Goal: Task Accomplishment & Management: Complete application form

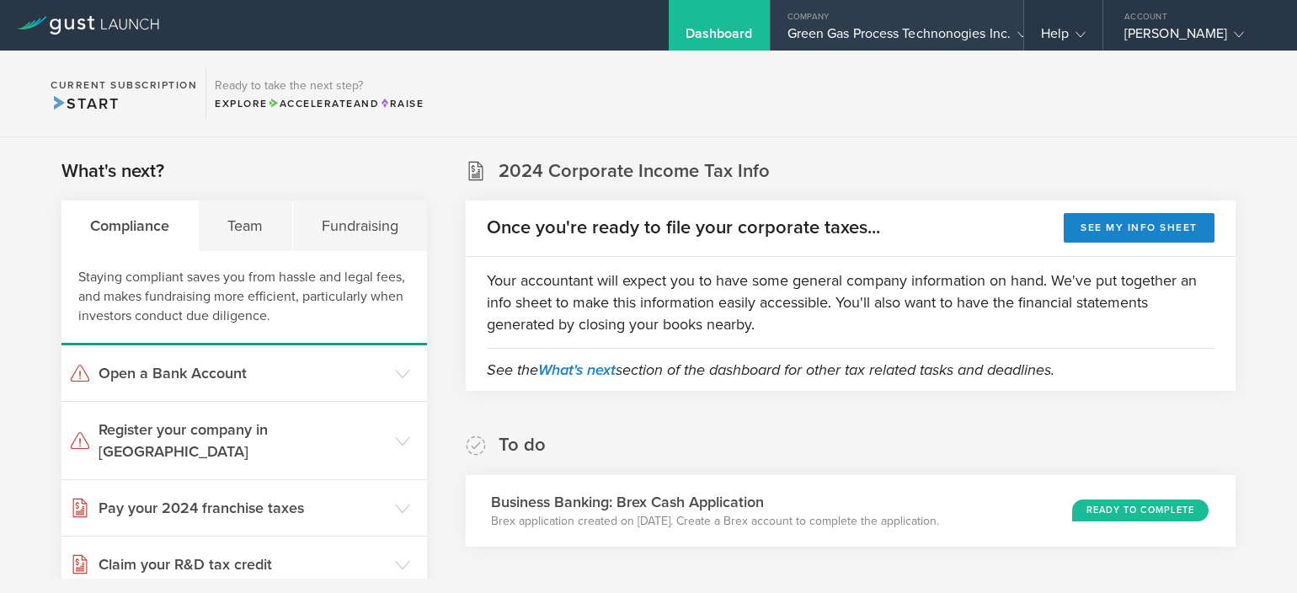
click at [842, 22] on div "Company" at bounding box center [897, 12] width 253 height 25
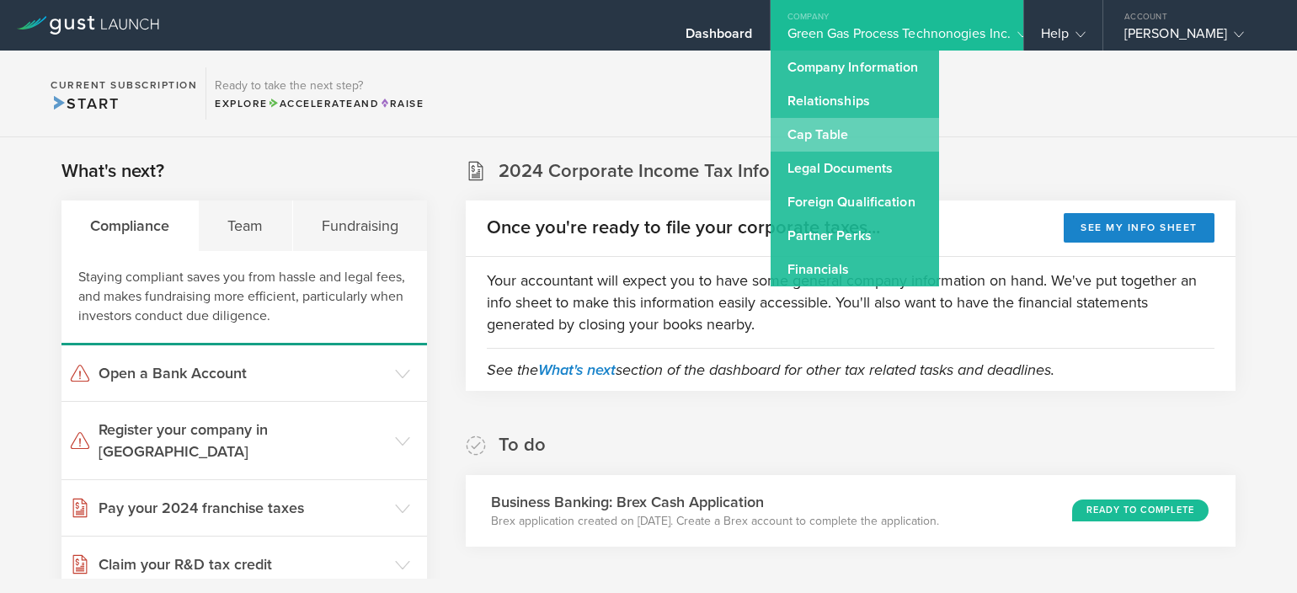
click at [838, 123] on link "Cap Table" at bounding box center [855, 135] width 168 height 34
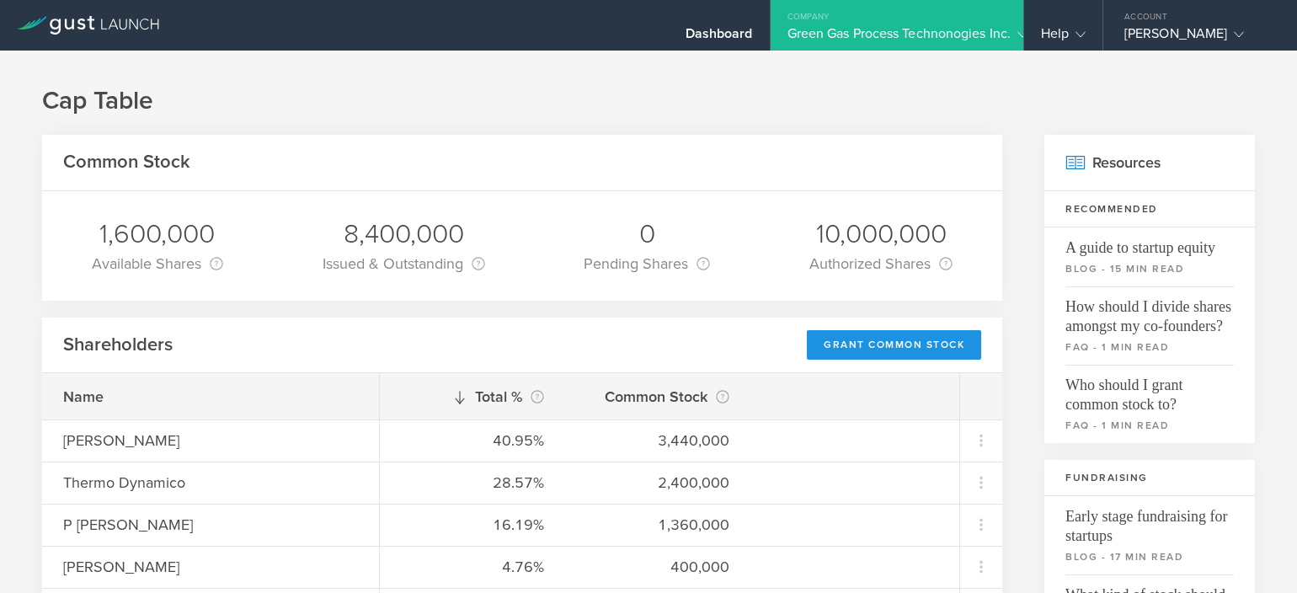
click at [903, 346] on div "Grant Common Stock" at bounding box center [894, 344] width 174 height 29
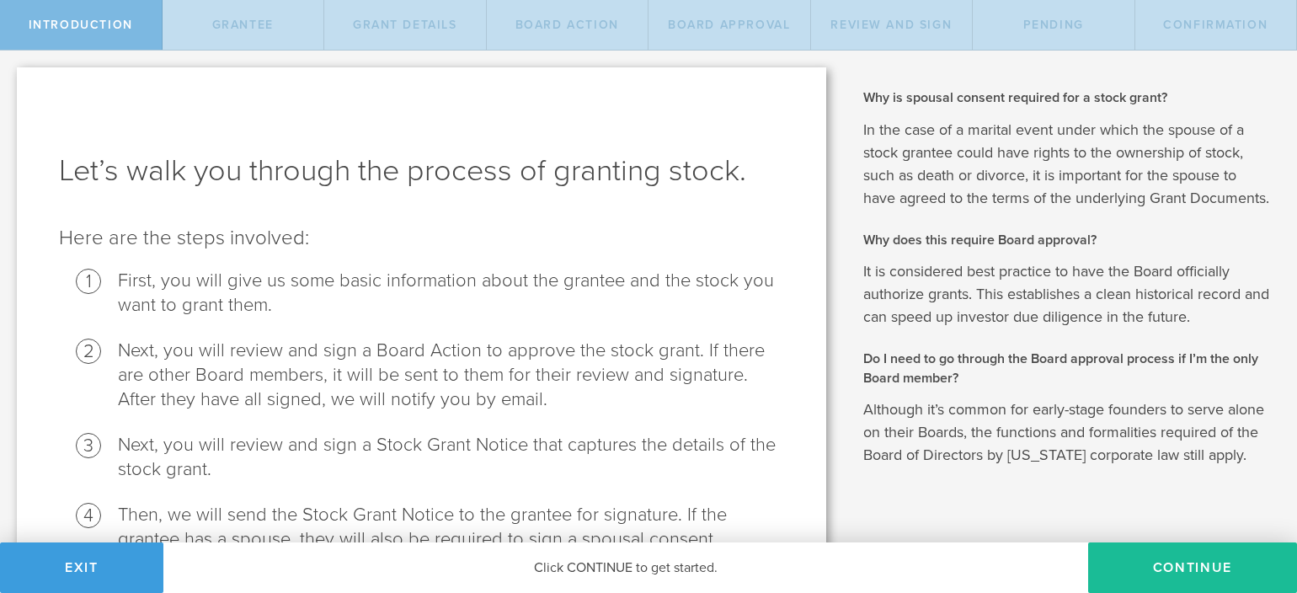
click at [1087, 562] on div "Click CONTINUE to get started." at bounding box center [625, 567] width 925 height 51
click at [1114, 563] on button "Continue" at bounding box center [1192, 567] width 209 height 51
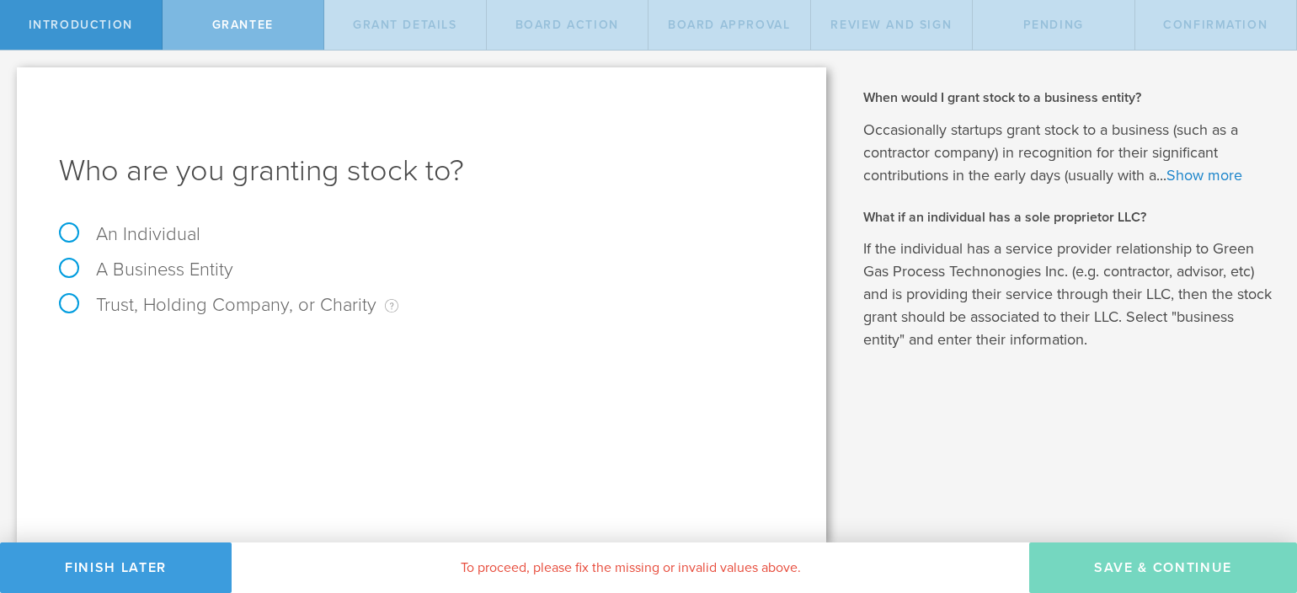
click at [98, 236] on label "An Individual" at bounding box center [130, 234] width 142 height 22
click at [11, 77] on input "An Individual" at bounding box center [5, 64] width 11 height 27
radio input "true"
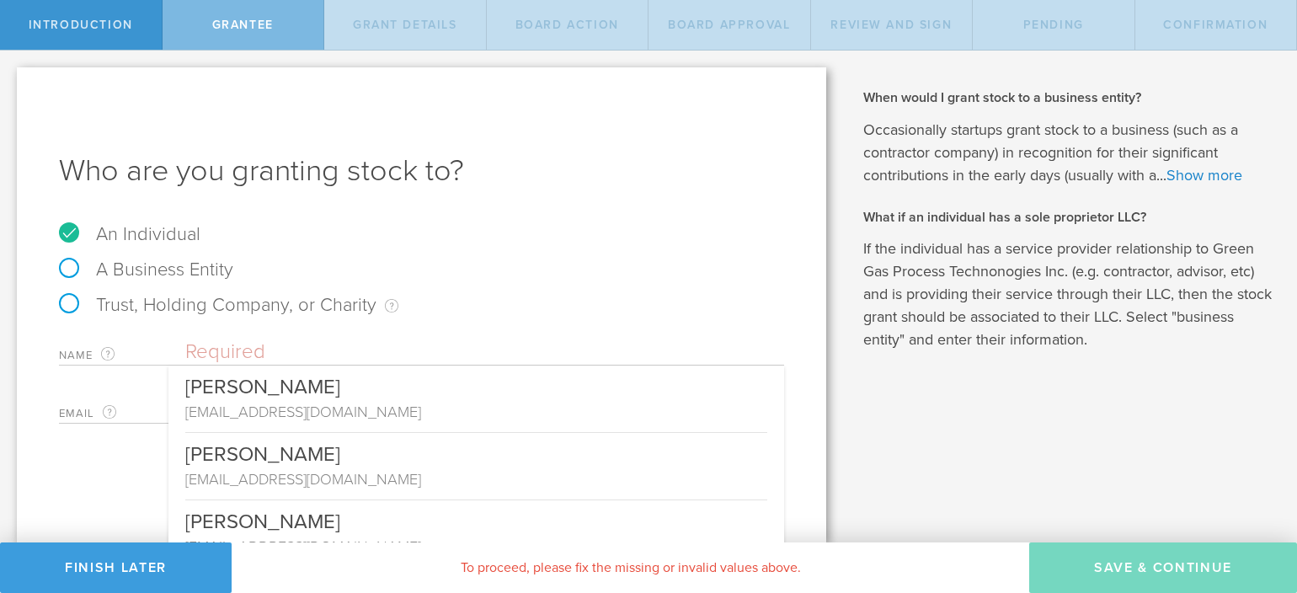
click at [209, 355] on input "text" at bounding box center [484, 351] width 599 height 25
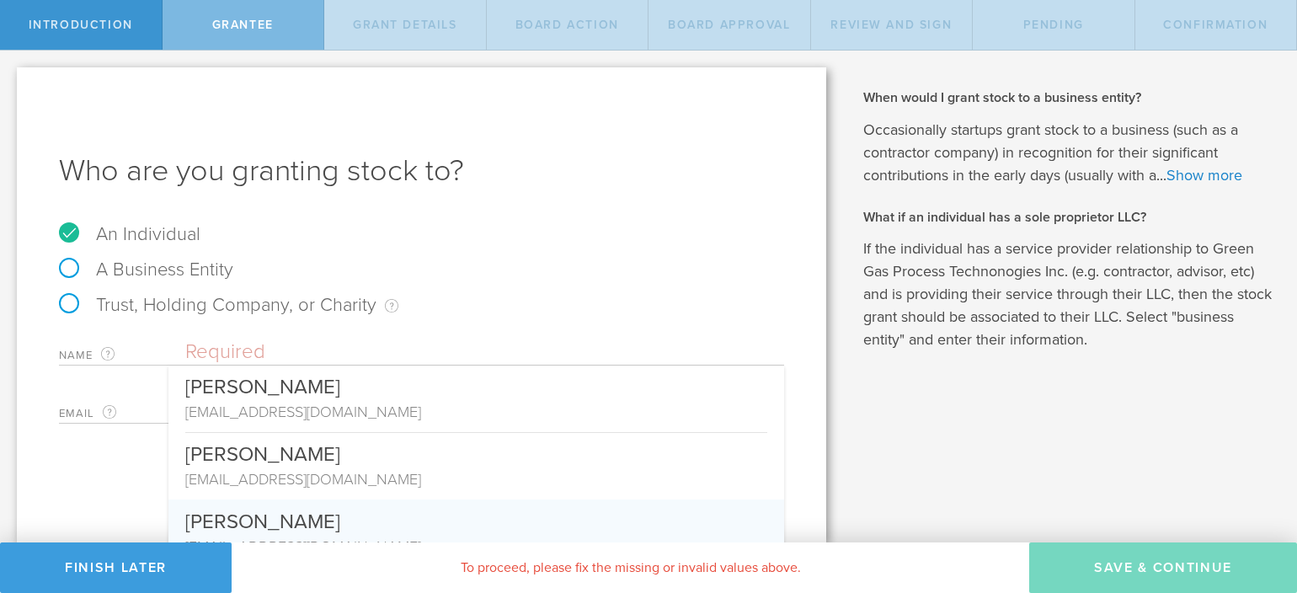
click at [251, 515] on div "[PERSON_NAME]" at bounding box center [476, 517] width 582 height 36
type input "[PERSON_NAME]"
type input "[EMAIL_ADDRESS][DOMAIN_NAME]"
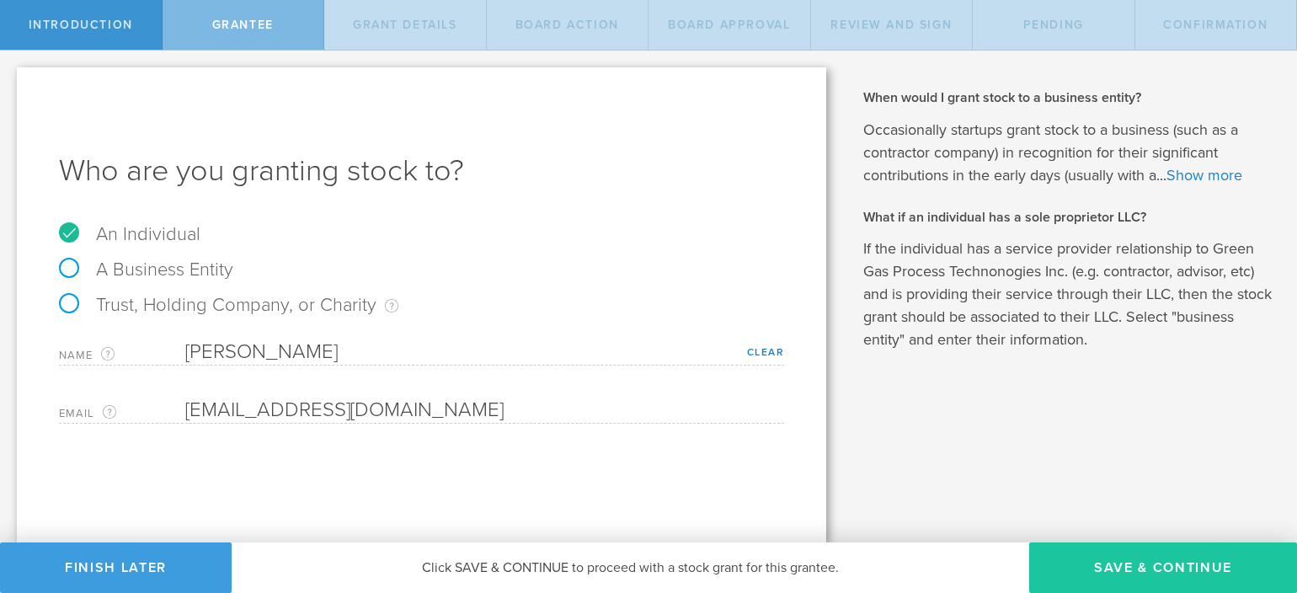
click at [1081, 557] on button "Save & Continue" at bounding box center [1163, 567] width 268 height 51
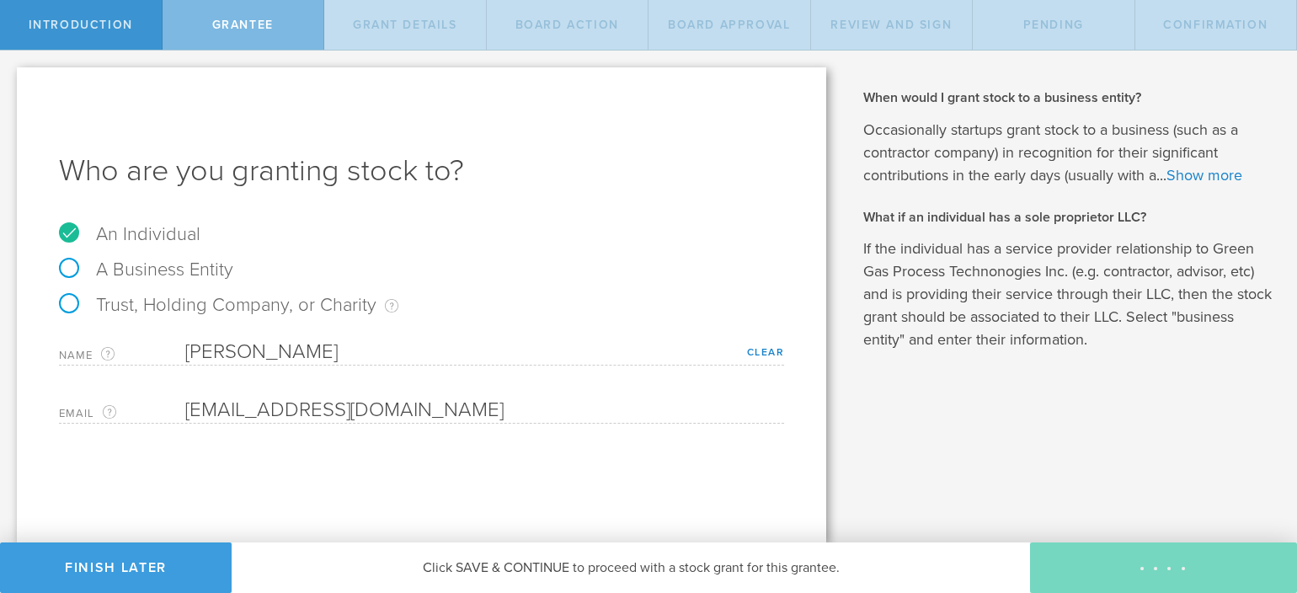
type input "48"
type input "12"
select select "none"
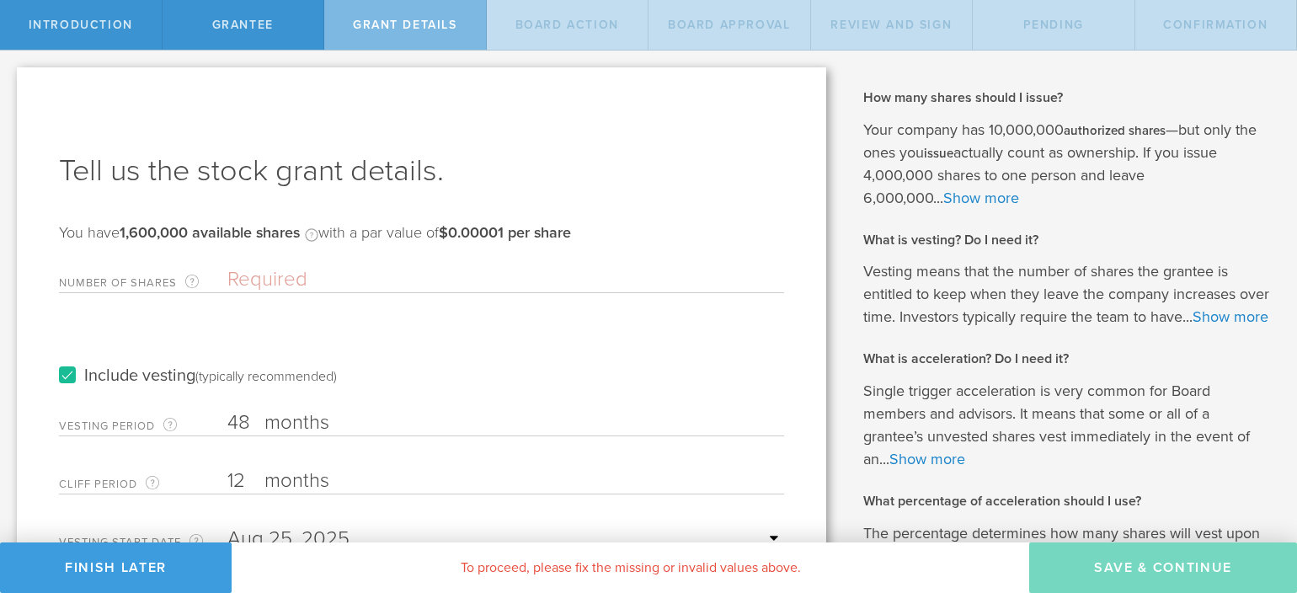
click at [300, 275] on input "Number of Shares The total amount of stock the company is granting to this reci…" at bounding box center [505, 279] width 557 height 25
type input "400,000"
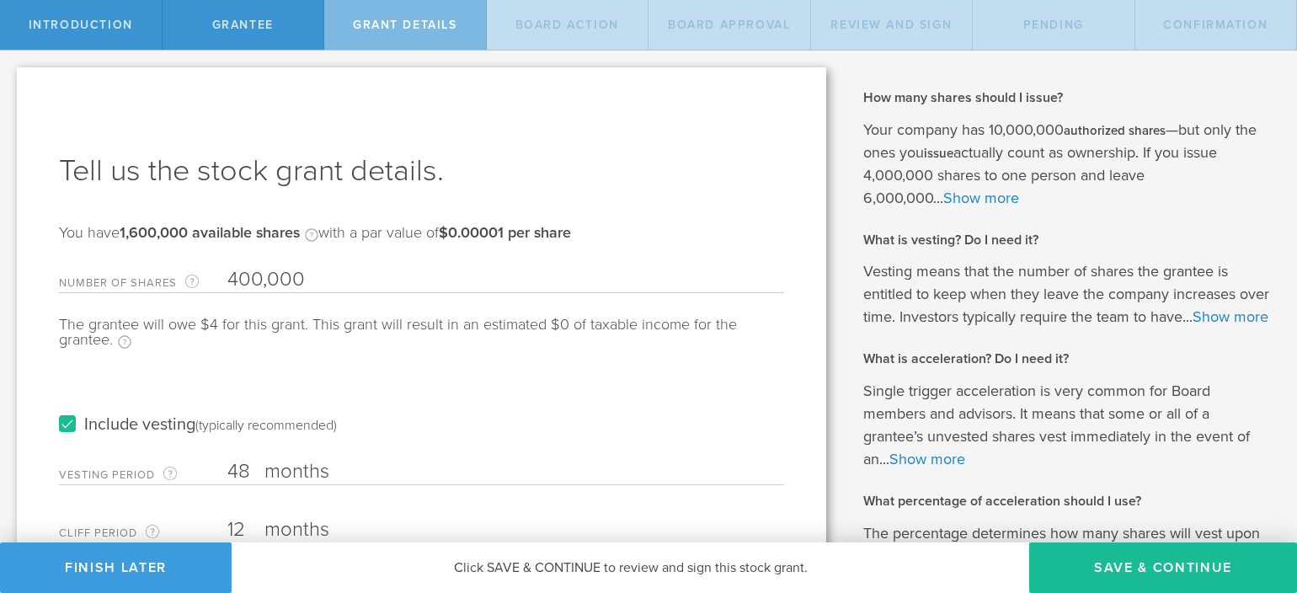
click at [232, 471] on input "48" at bounding box center [505, 471] width 557 height 25
click at [426, 439] on div "Include vesting (typically recommended)" at bounding box center [421, 408] width 725 height 85
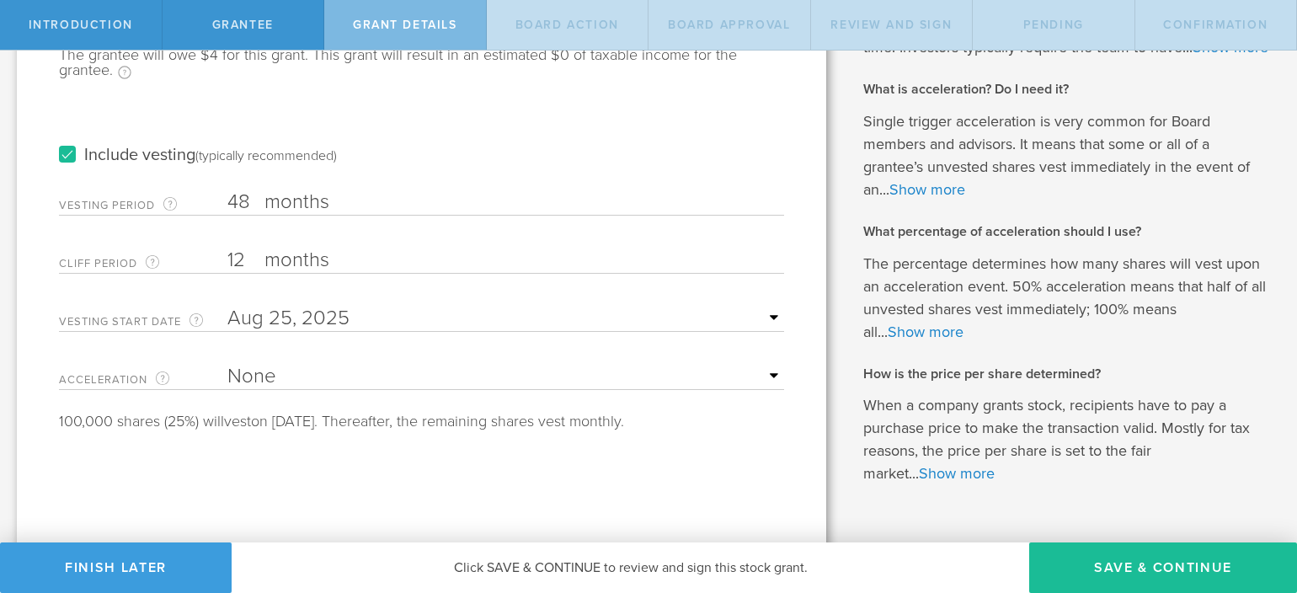
scroll to position [236, 0]
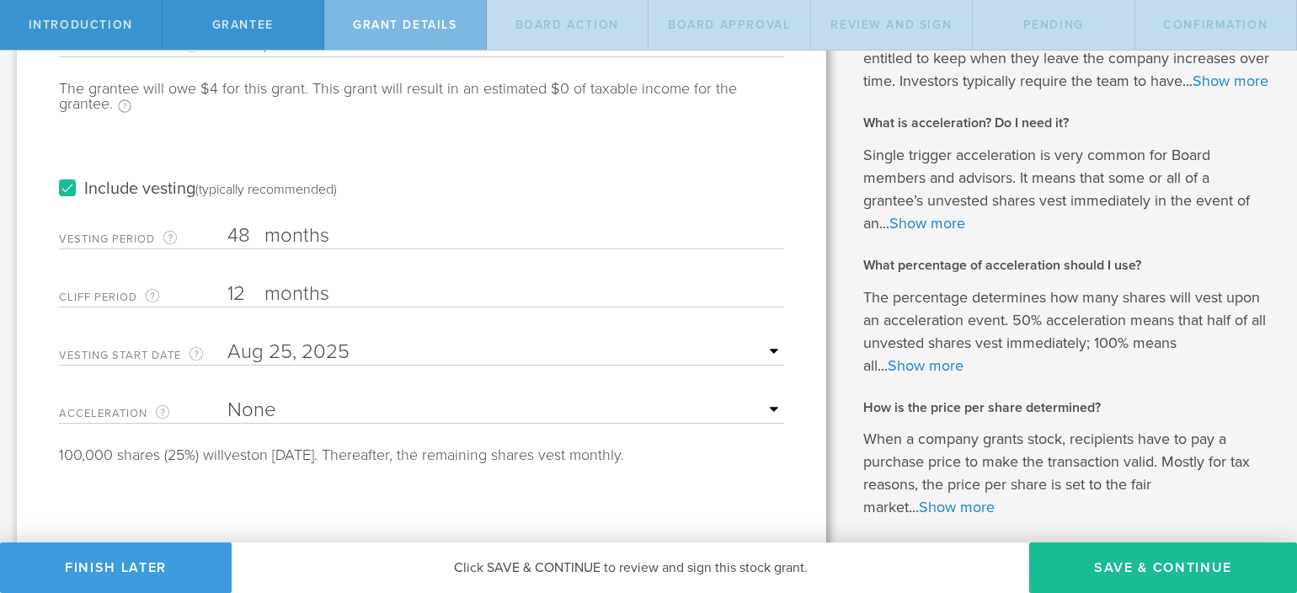
click at [341, 412] on select "None Single Trigger Double Trigger" at bounding box center [505, 410] width 557 height 25
select select "double"
click at [227, 398] on select "None Single Trigger Double Trigger" at bounding box center [505, 410] width 557 height 25
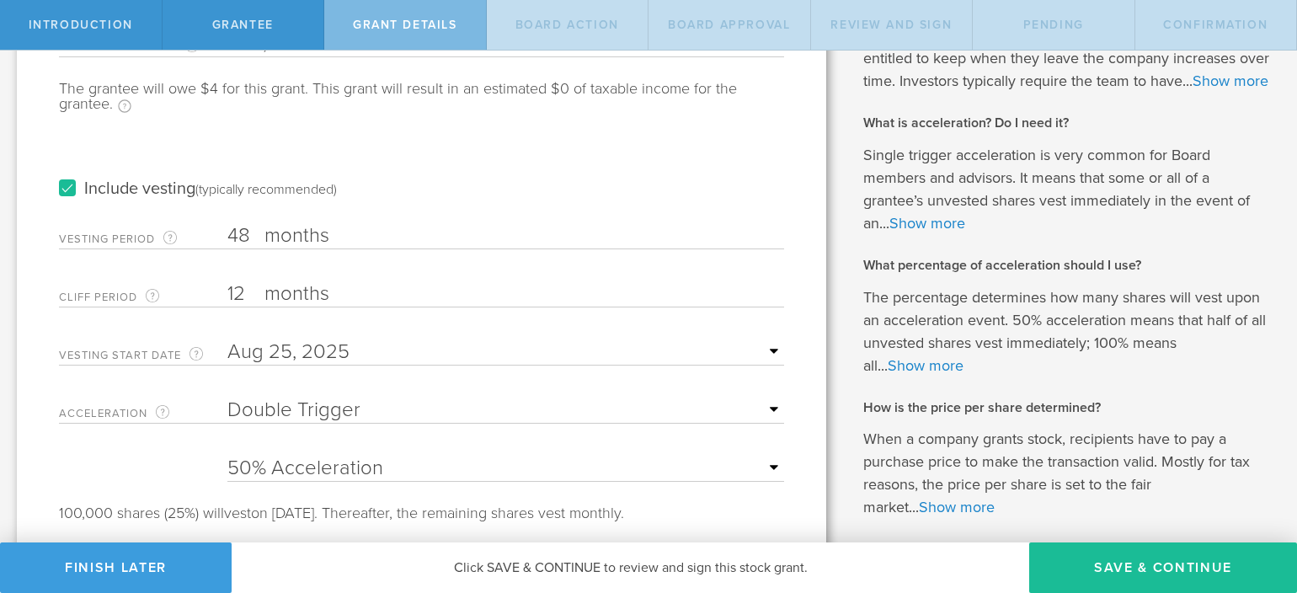
click at [229, 225] on input "48" at bounding box center [505, 235] width 557 height 25
type input "24"
click at [1099, 561] on button "Save & Continue" at bounding box center [1163, 567] width 268 height 51
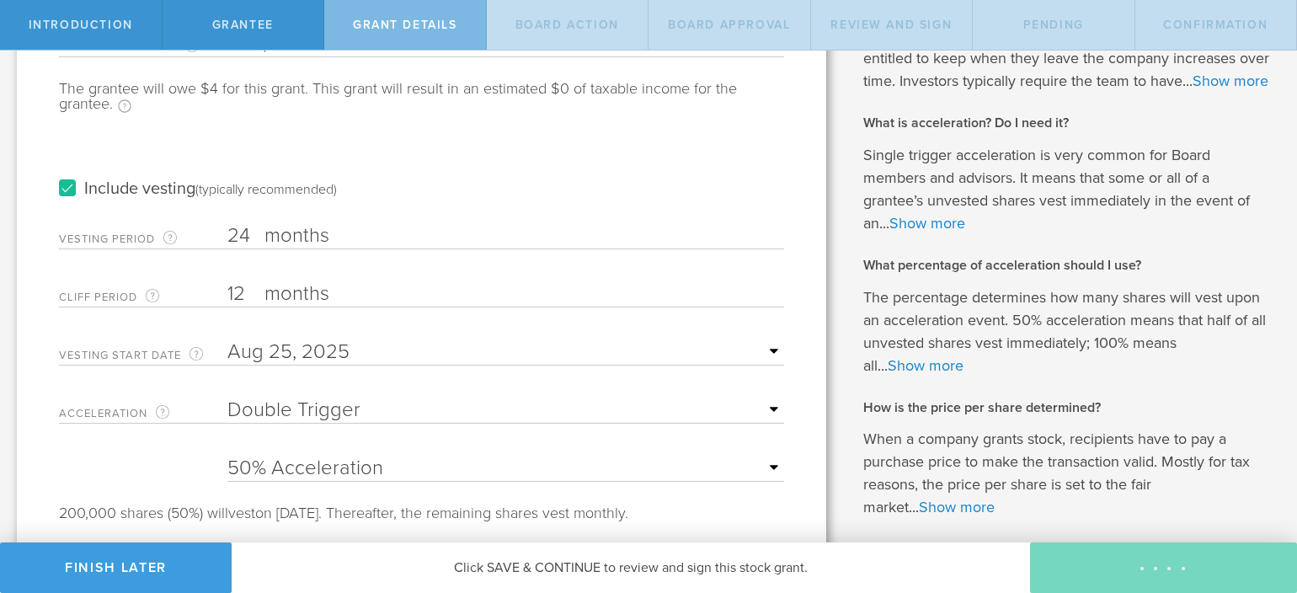
scroll to position [0, 0]
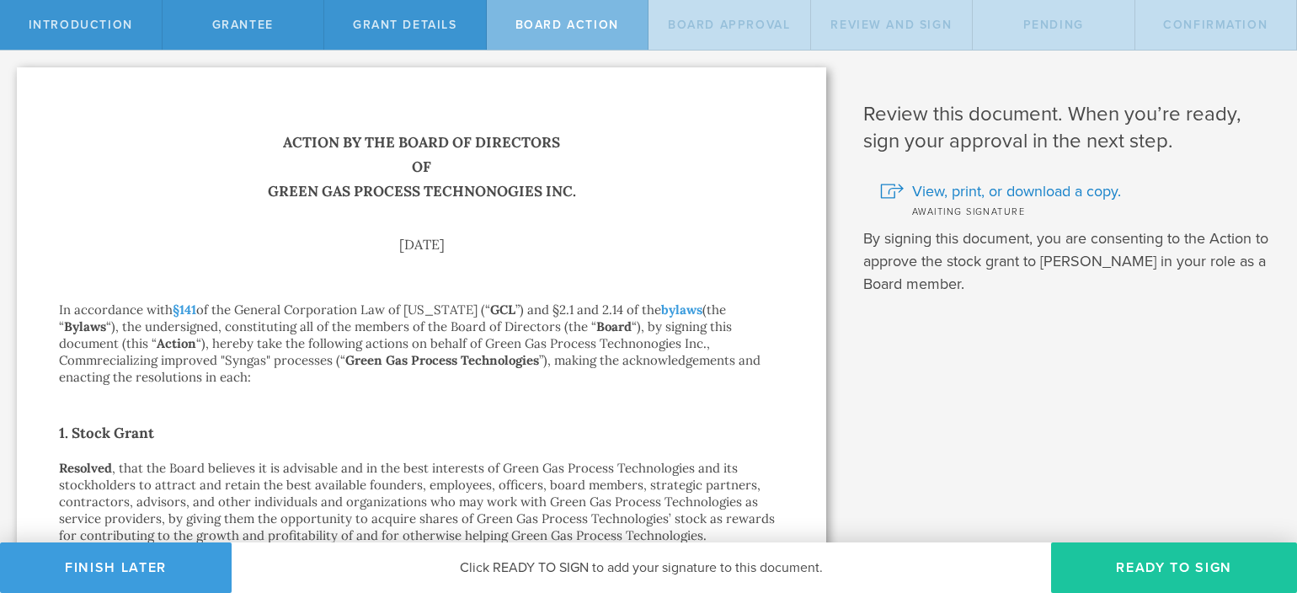
click at [1092, 559] on button "Ready to Sign" at bounding box center [1174, 567] width 246 height 51
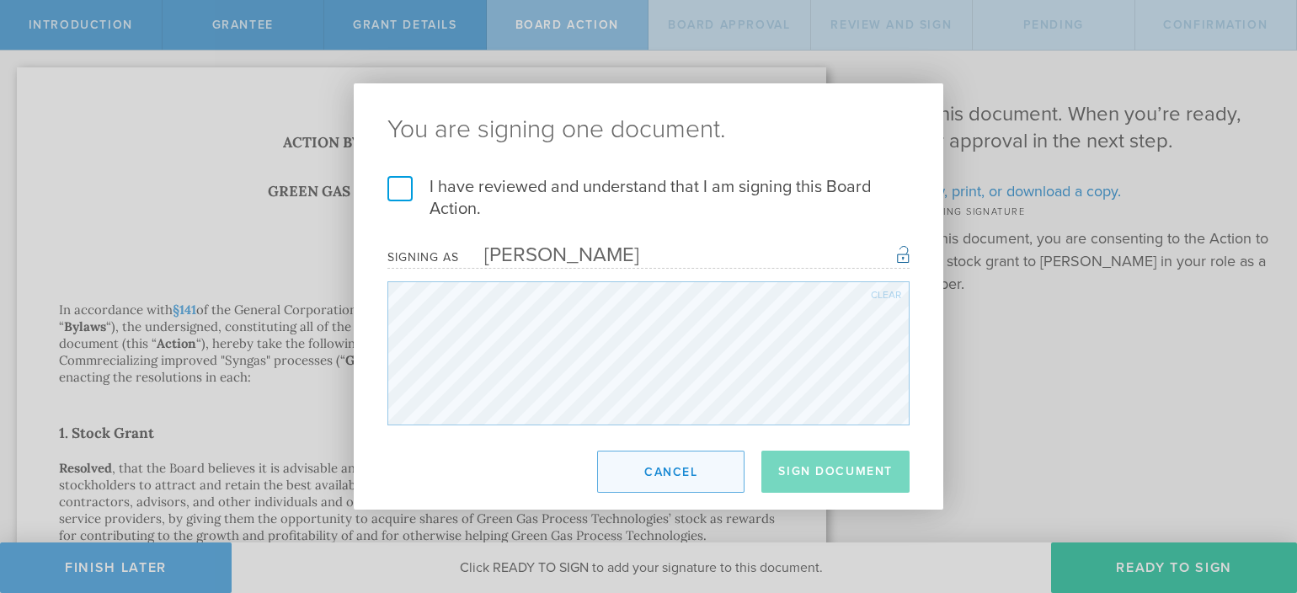
click at [633, 467] on button "Cancel" at bounding box center [670, 472] width 147 height 42
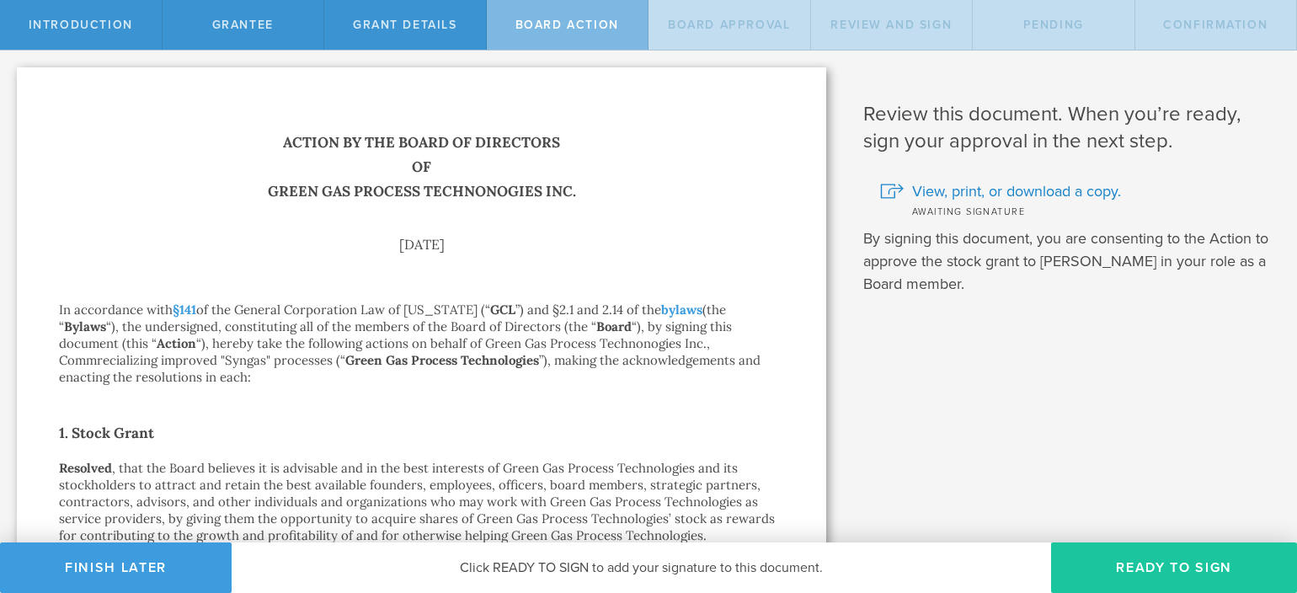
click at [1080, 573] on button "Ready to Sign" at bounding box center [1174, 567] width 246 height 51
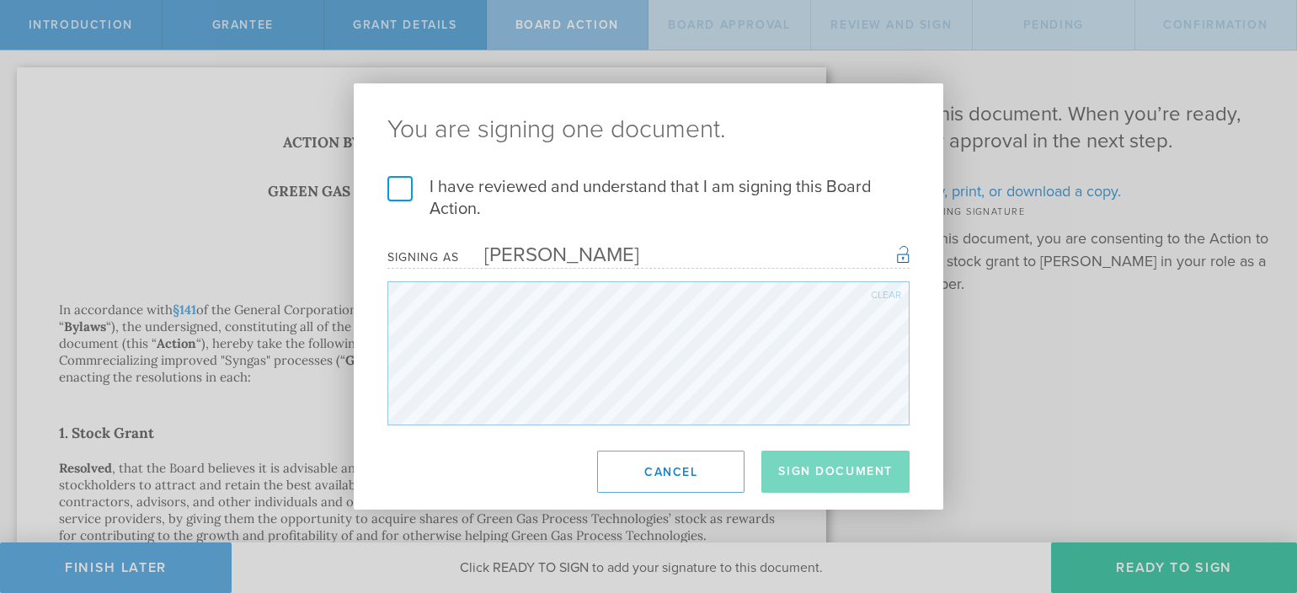
click at [403, 188] on label "I have reviewed and understand that I am signing this Board Action." at bounding box center [648, 198] width 522 height 44
click at [0, 0] on input "I have reviewed and understand that I am signing this Board Action." at bounding box center [0, 0] width 0 height 0
click at [836, 487] on button "Sign Document" at bounding box center [835, 472] width 148 height 42
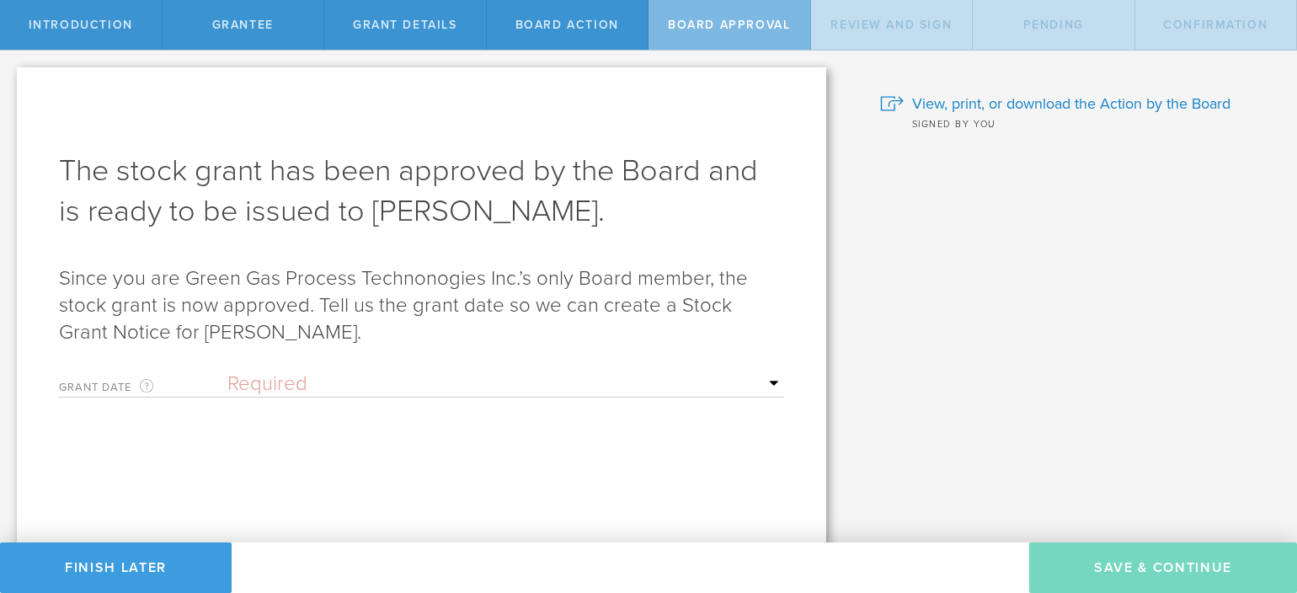
click at [338, 385] on select "Required Upon grantee's signature A specific date" at bounding box center [505, 383] width 557 height 25
select select "uponGranteeSignature"
click at [227, 371] on select "Required Upon grantee's signature A specific date" at bounding box center [505, 383] width 557 height 25
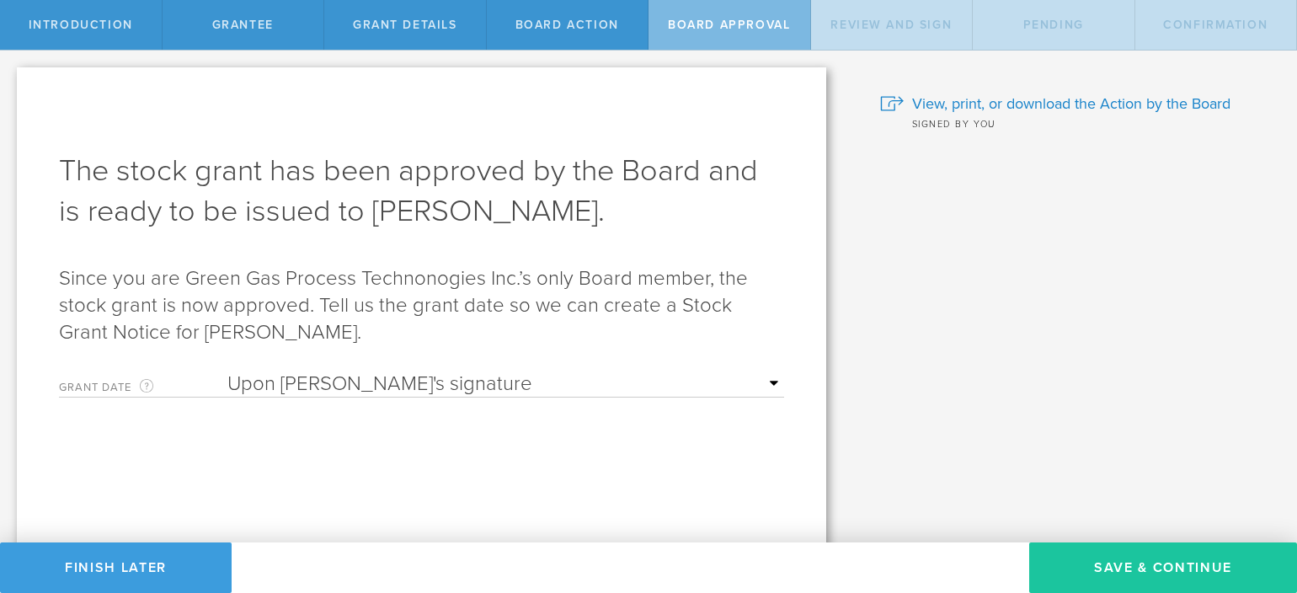
click at [1072, 565] on button "Save & Continue" at bounding box center [1163, 567] width 268 height 51
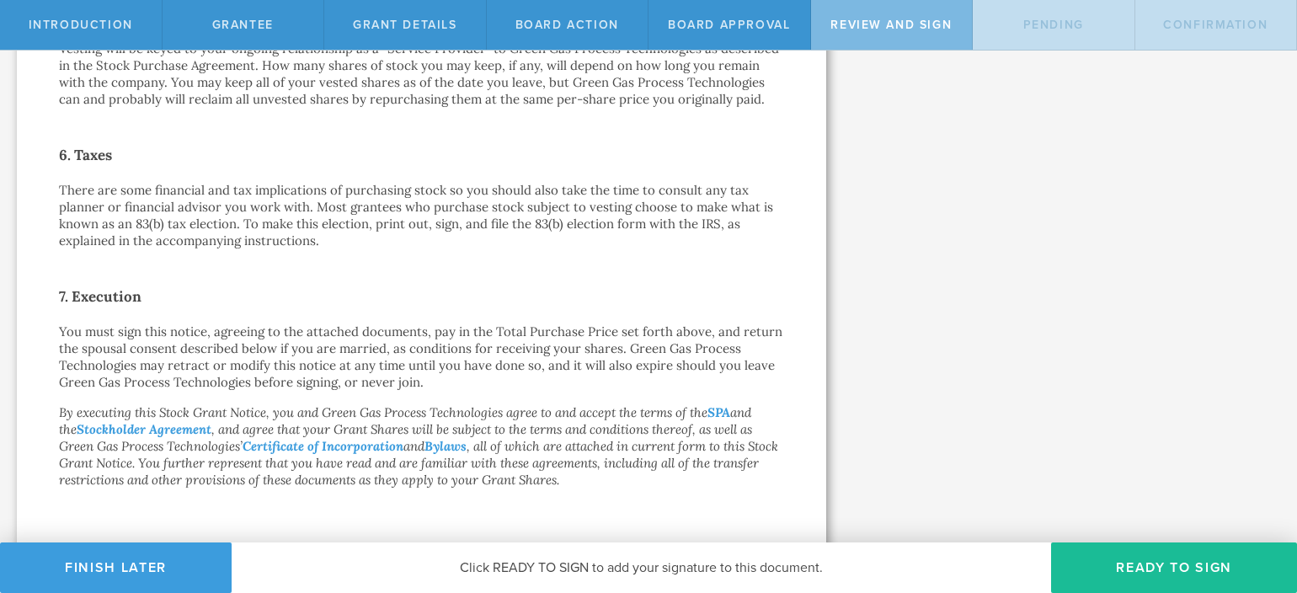
scroll to position [1268, 0]
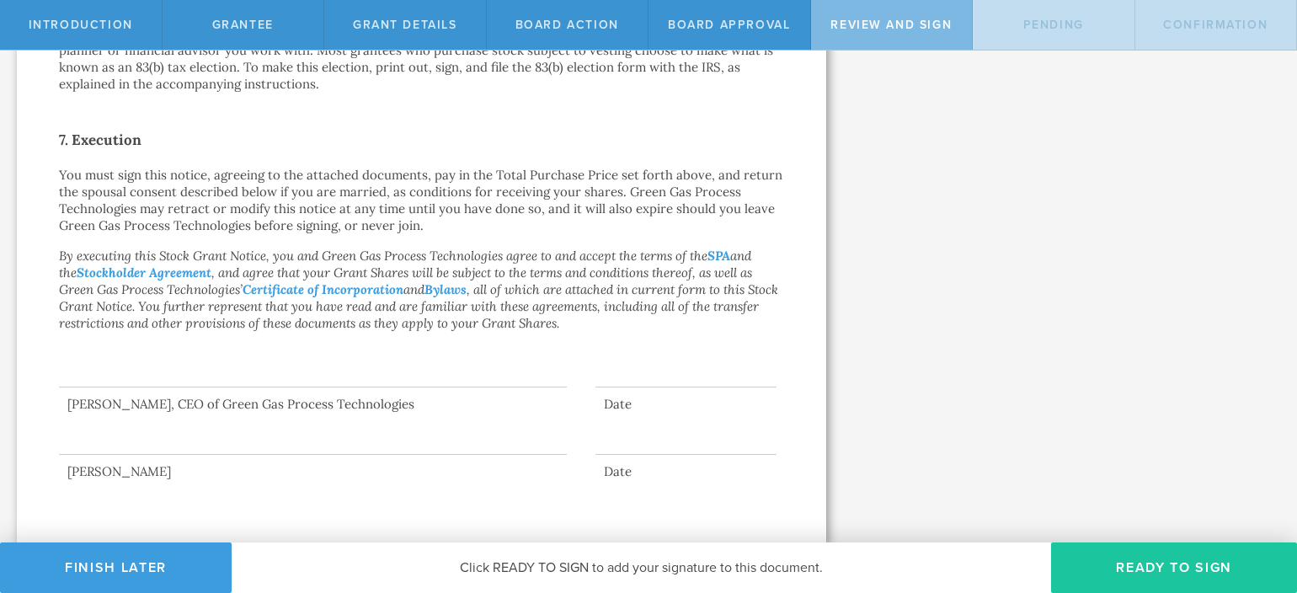
click at [1138, 574] on button "Ready to Sign" at bounding box center [1174, 567] width 246 height 51
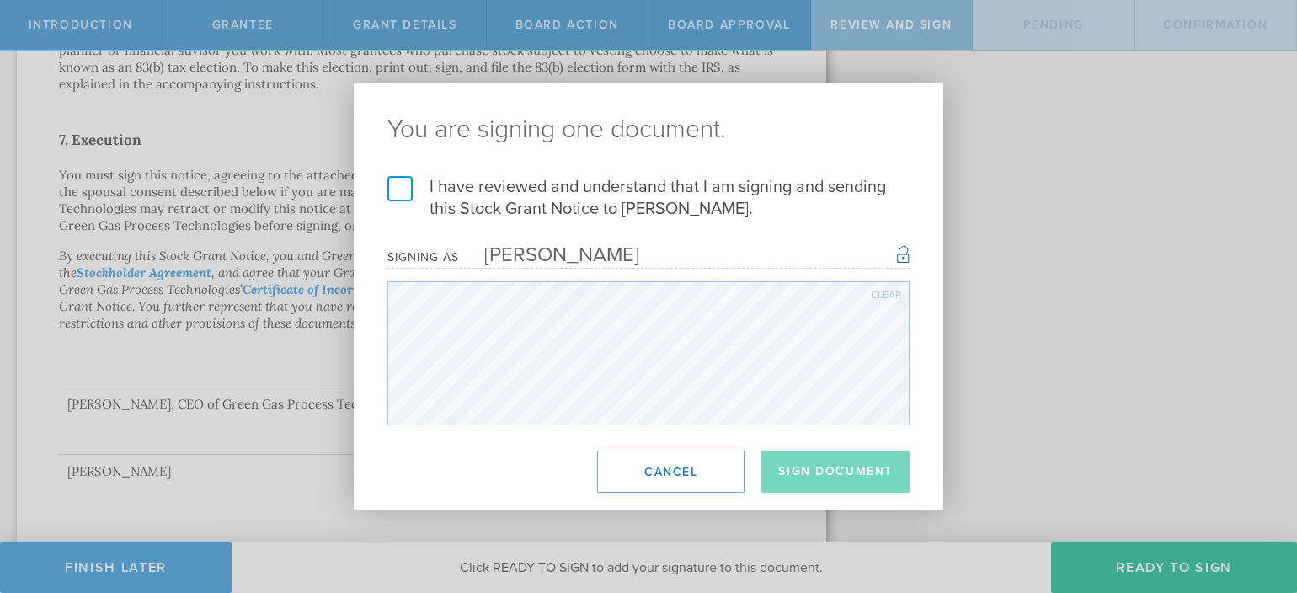
click at [404, 186] on label "I have reviewed and understand that I am signing and sending this Stock Grant N…" at bounding box center [648, 198] width 522 height 44
click at [0, 0] on input "I have reviewed and understand that I am signing and sending this Stock Grant N…" at bounding box center [0, 0] width 0 height 0
click at [796, 479] on button "Sign Document" at bounding box center [835, 472] width 148 height 42
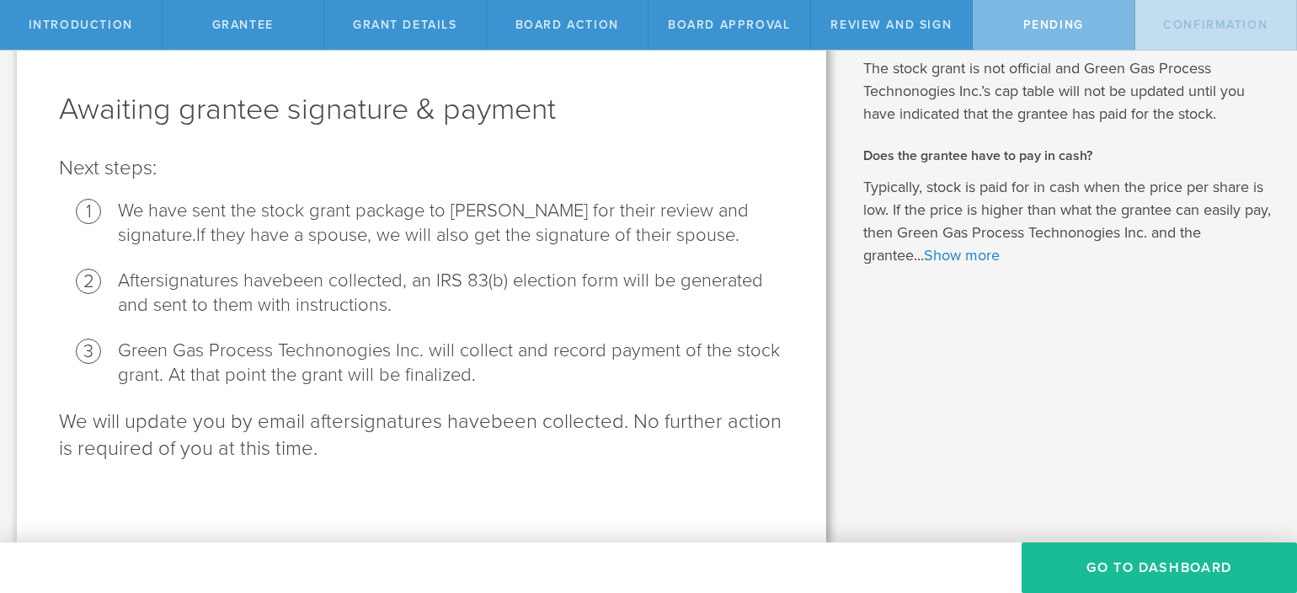
scroll to position [0, 0]
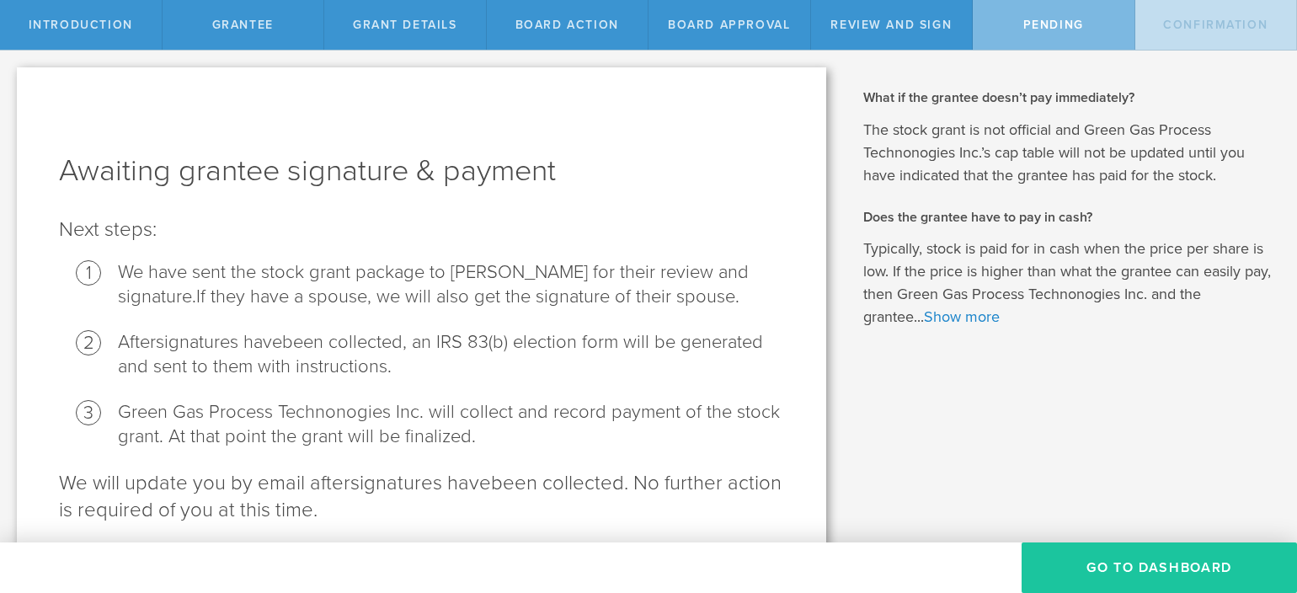
click at [1096, 585] on button "Go To Dashboard" at bounding box center [1159, 567] width 275 height 51
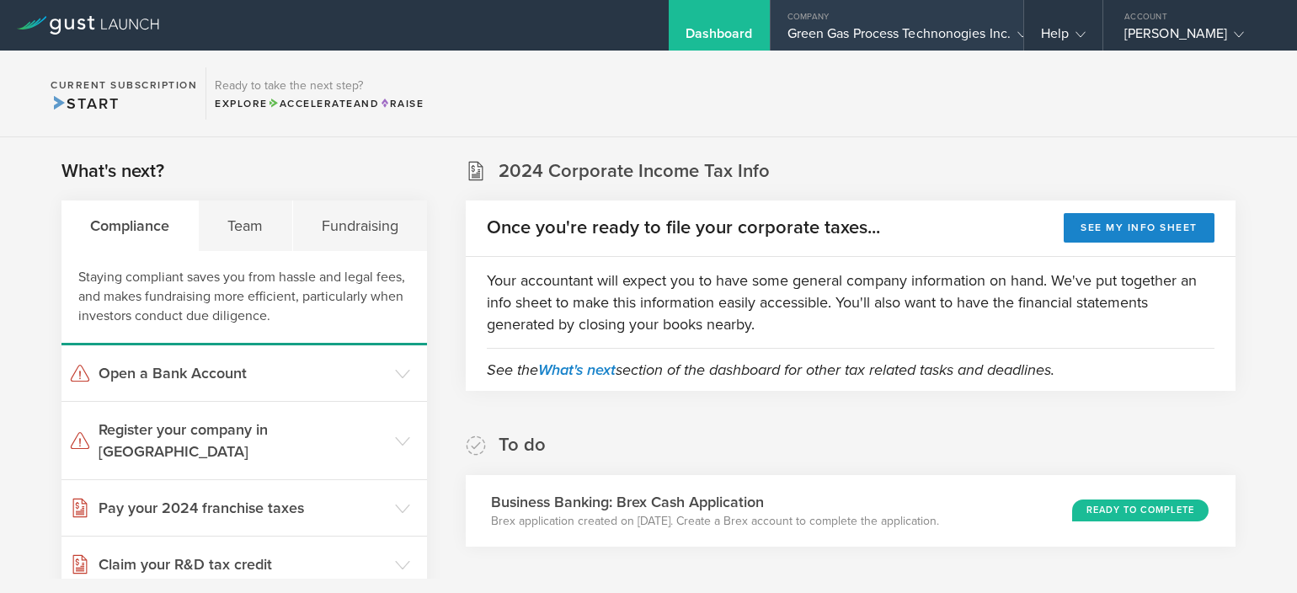
click at [850, 32] on div "Green Gas Process Technonogies Inc." at bounding box center [897, 37] width 219 height 25
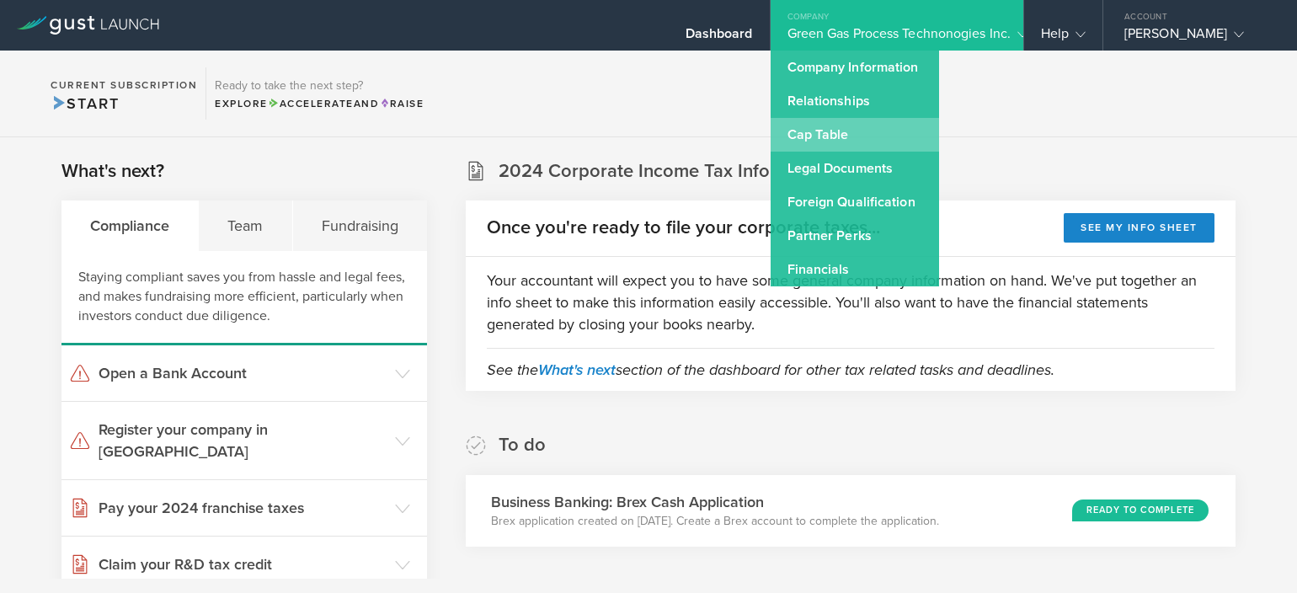
click at [843, 124] on link "Cap Table" at bounding box center [855, 135] width 168 height 34
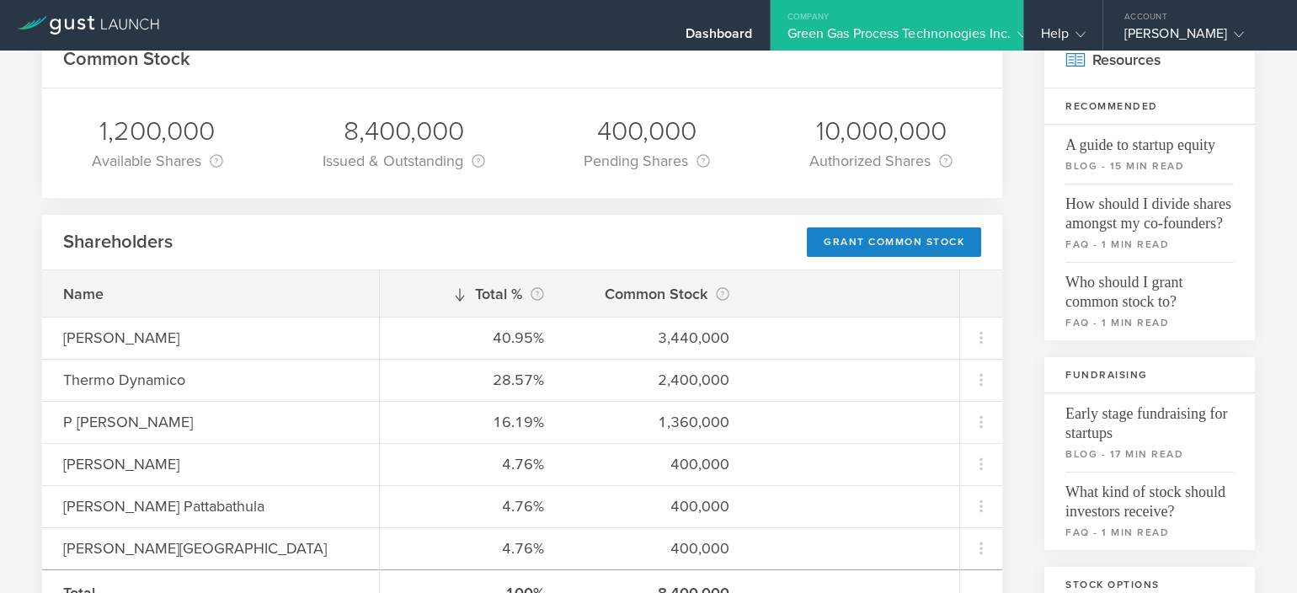
scroll to position [69, 0]
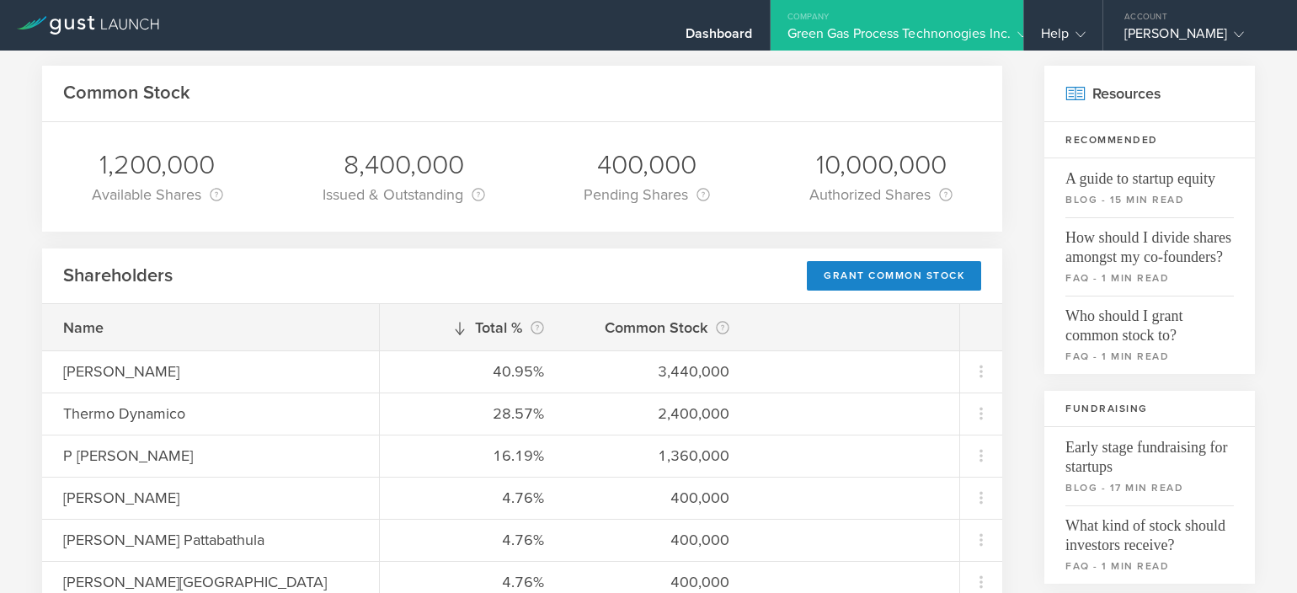
click at [845, 29] on div "Green Gas Process Technonogies Inc." at bounding box center [897, 37] width 219 height 25
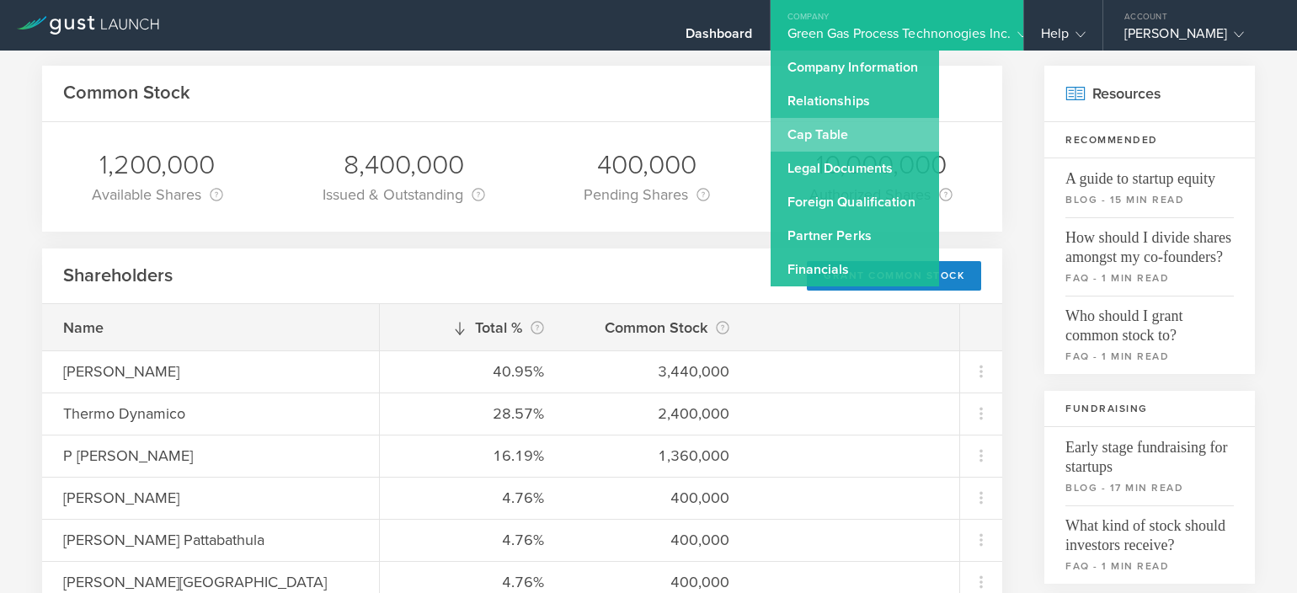
click at [834, 124] on link "Cap Table" at bounding box center [855, 135] width 168 height 34
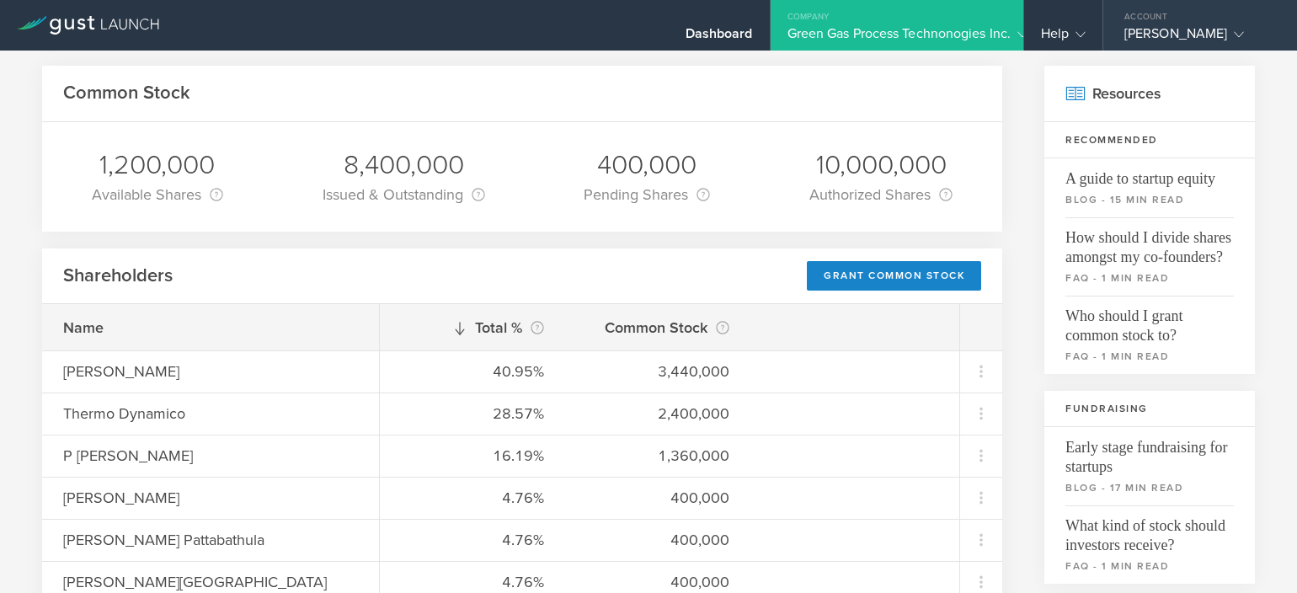
click at [1165, 27] on div "[PERSON_NAME]" at bounding box center [1195, 37] width 143 height 25
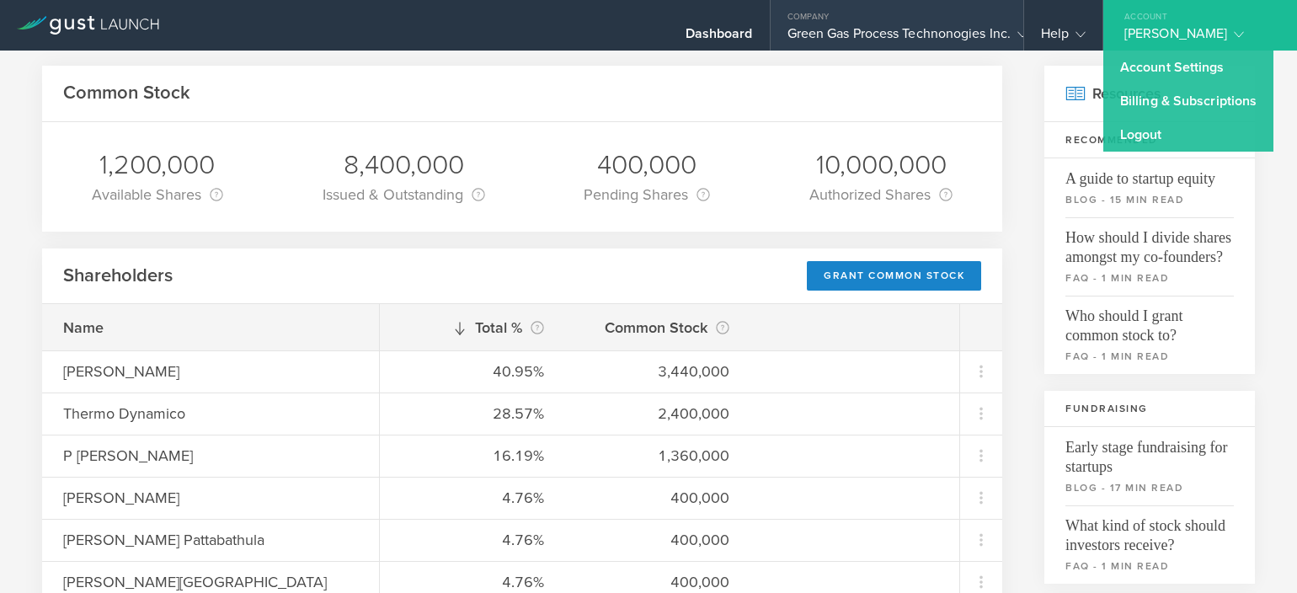
click at [883, 29] on div "Green Gas Process Technonogies Inc." at bounding box center [897, 37] width 219 height 25
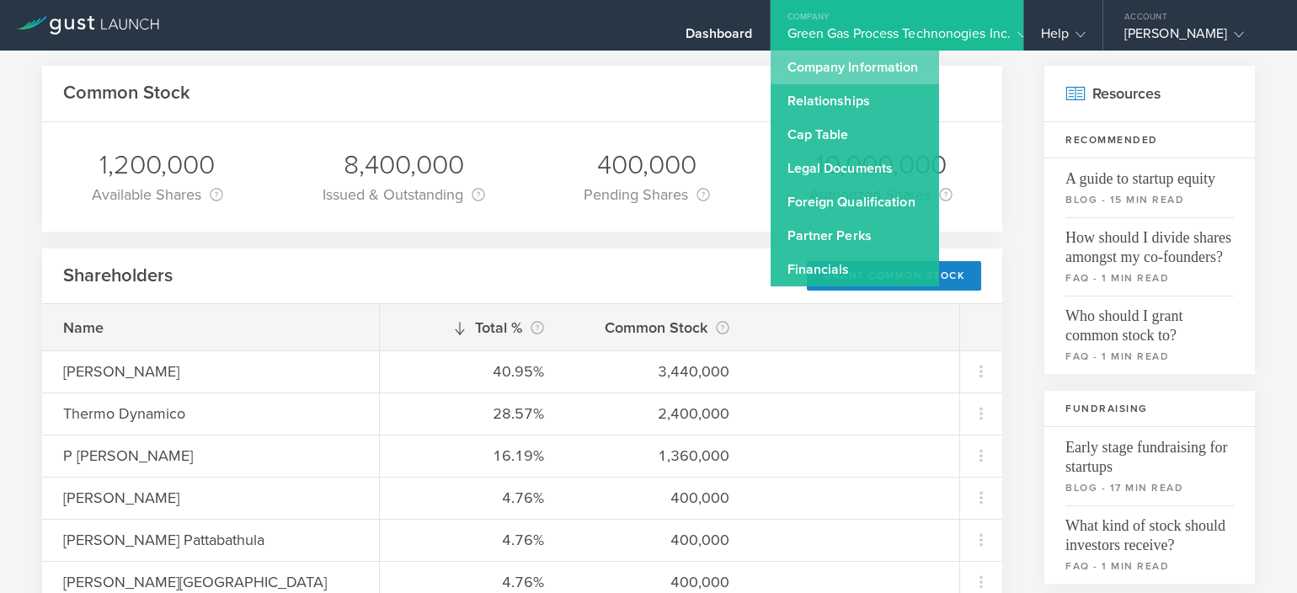
click at [860, 56] on link "Company Information" at bounding box center [855, 68] width 168 height 34
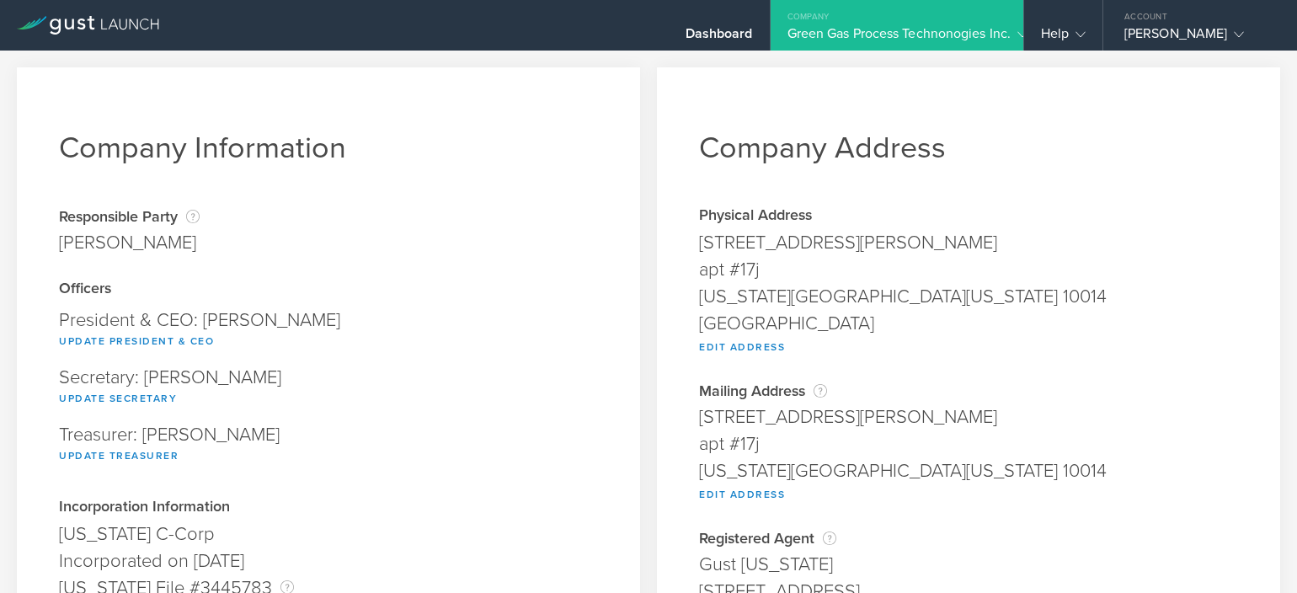
click at [834, 37] on div "Green Gas Process Technonogies Inc." at bounding box center [897, 37] width 219 height 25
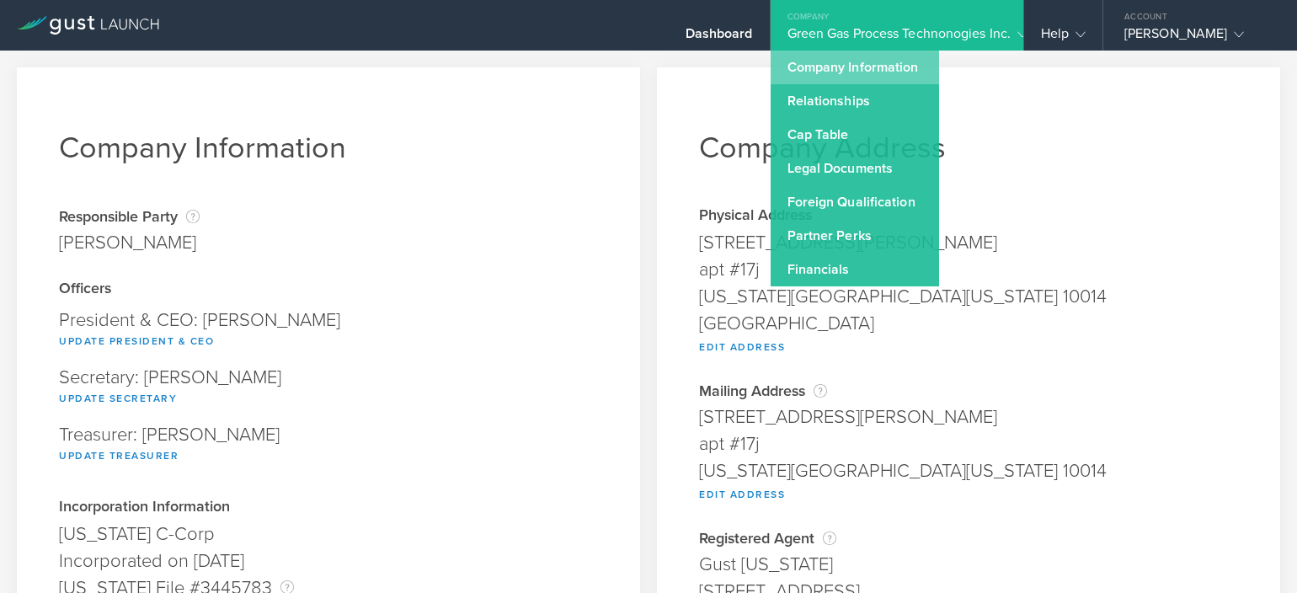
click at [816, 61] on link "Company Information" at bounding box center [855, 68] width 168 height 34
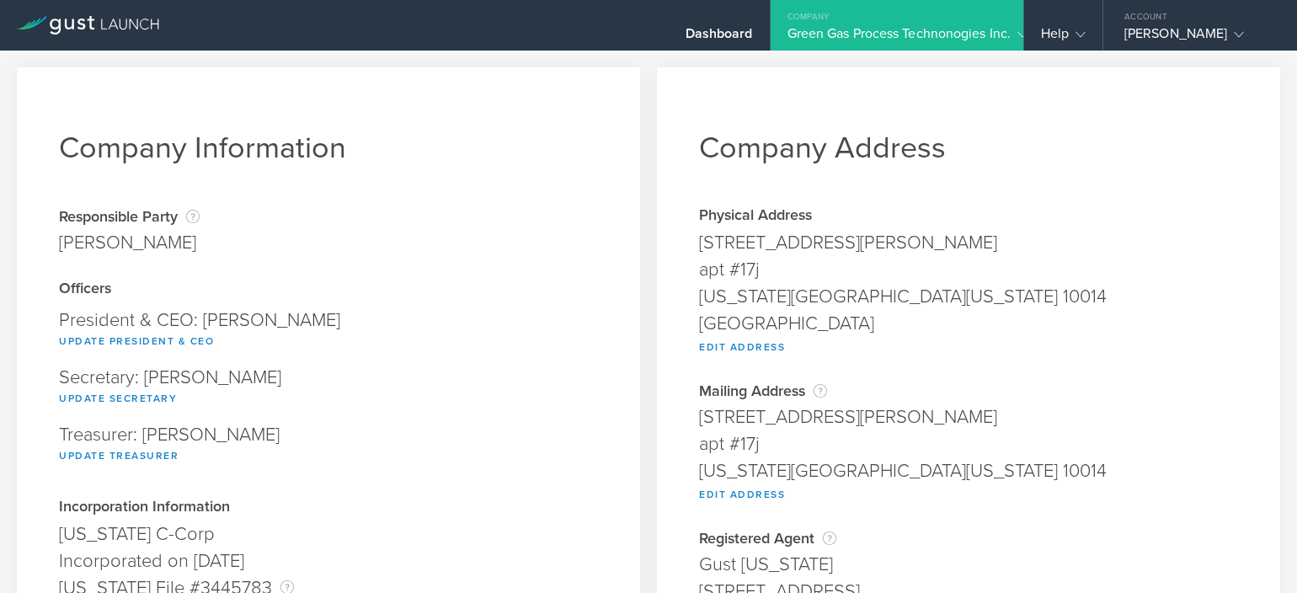
click at [799, 30] on div "Green Gas Process Technonogies Inc." at bounding box center [897, 37] width 219 height 25
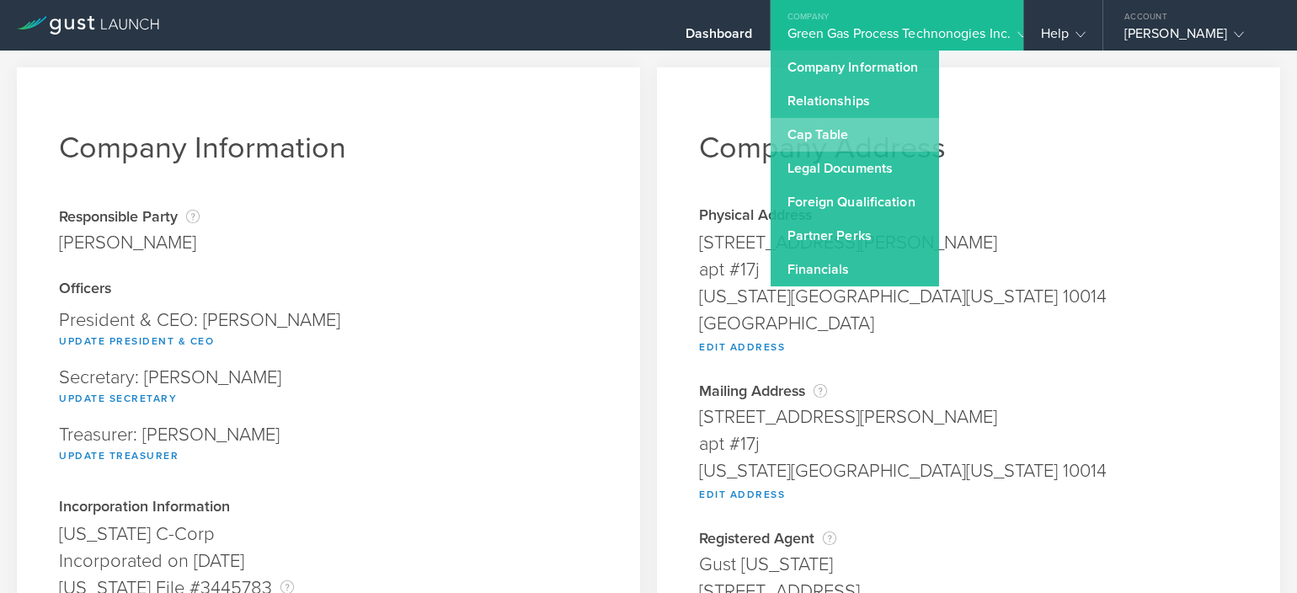
click at [804, 136] on link "Cap Table" at bounding box center [855, 135] width 168 height 34
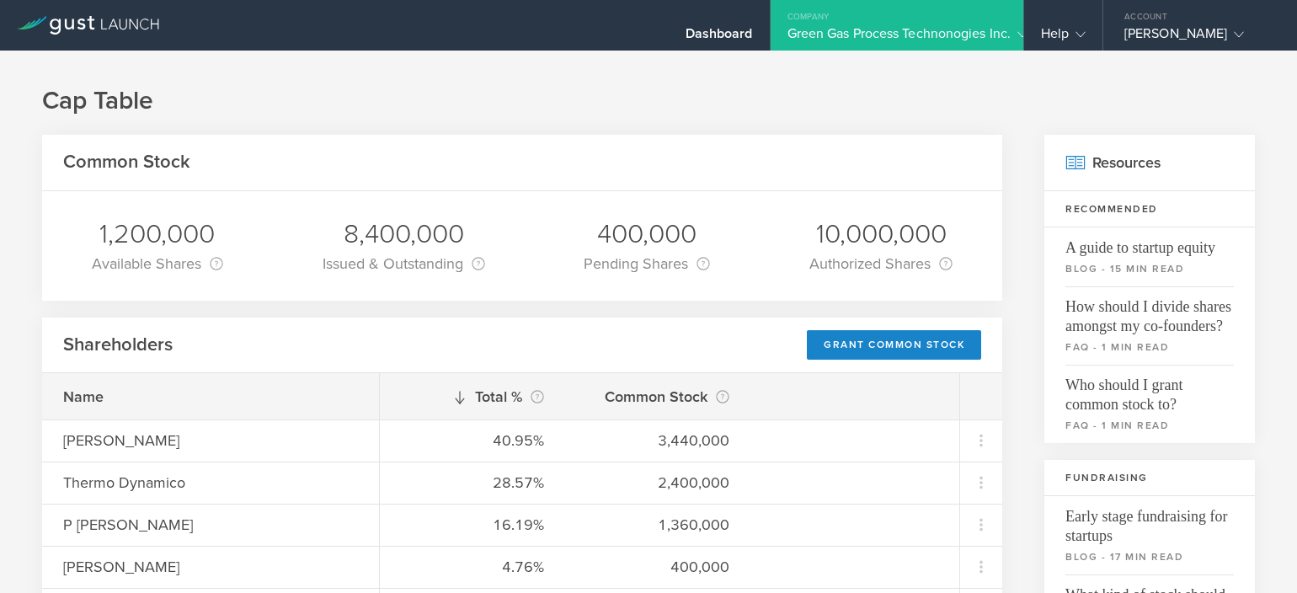
click at [630, 87] on h1 "Cap Table" at bounding box center [648, 101] width 1213 height 34
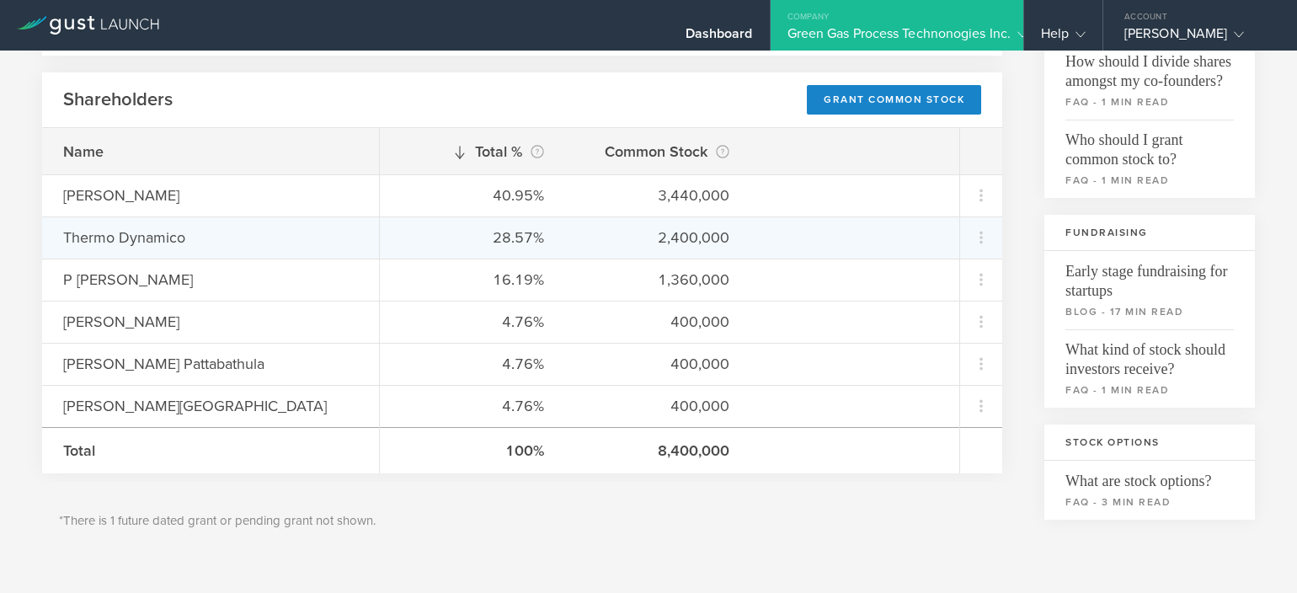
scroll to position [236, 0]
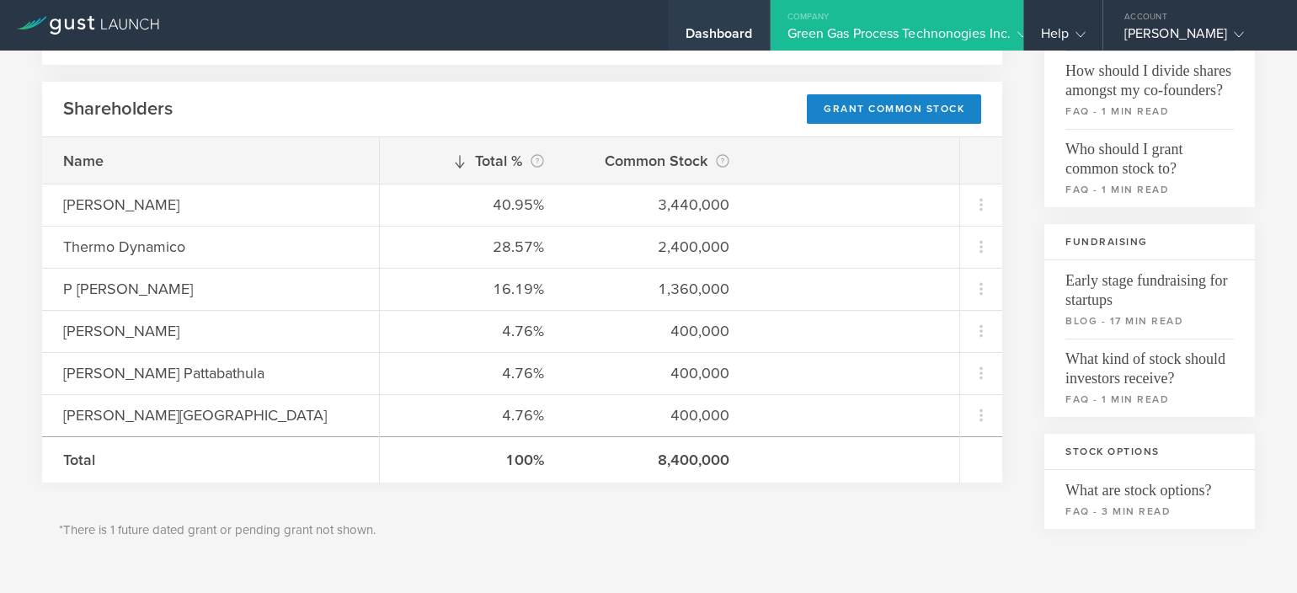
click at [727, 47] on div "Dashboard" at bounding box center [719, 37] width 67 height 25
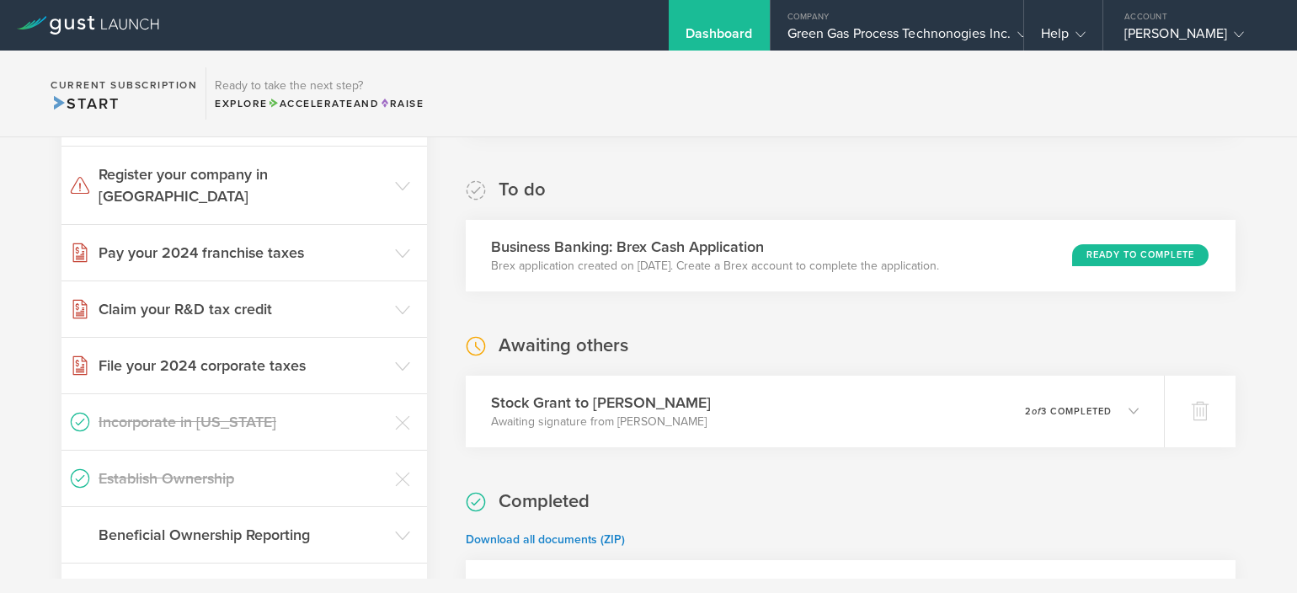
scroll to position [303, 0]
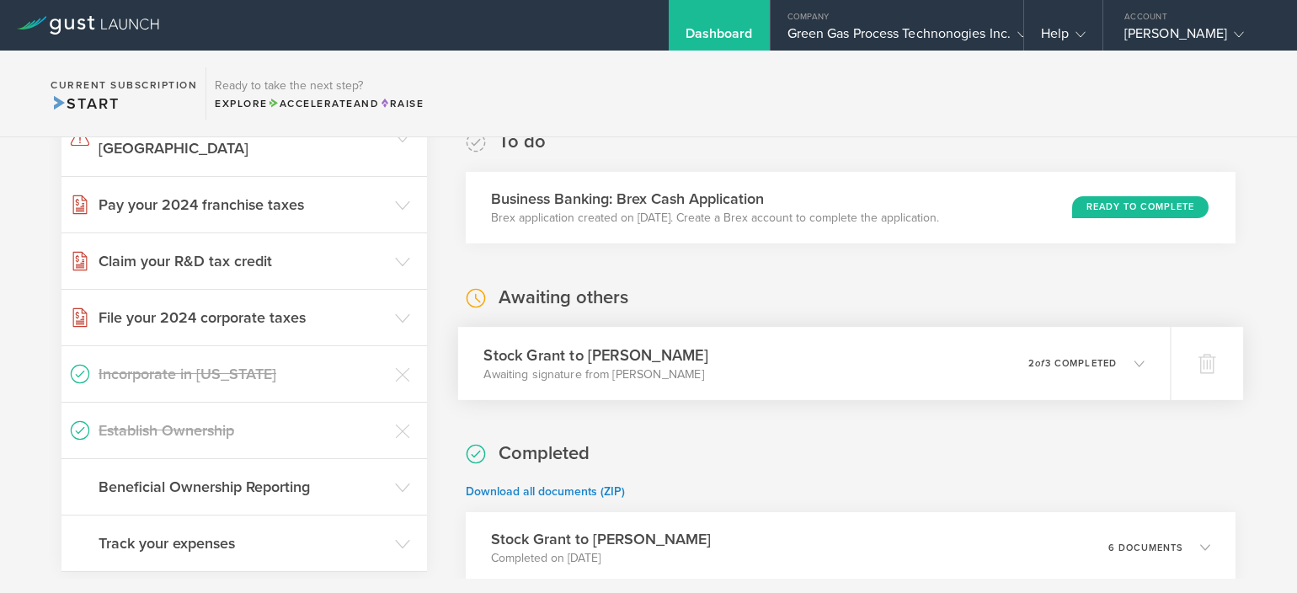
click at [864, 360] on div "Stock Grant to [PERSON_NAME] Awaiting signature from [PERSON_NAME] 0 undelivera…" at bounding box center [814, 363] width 713 height 73
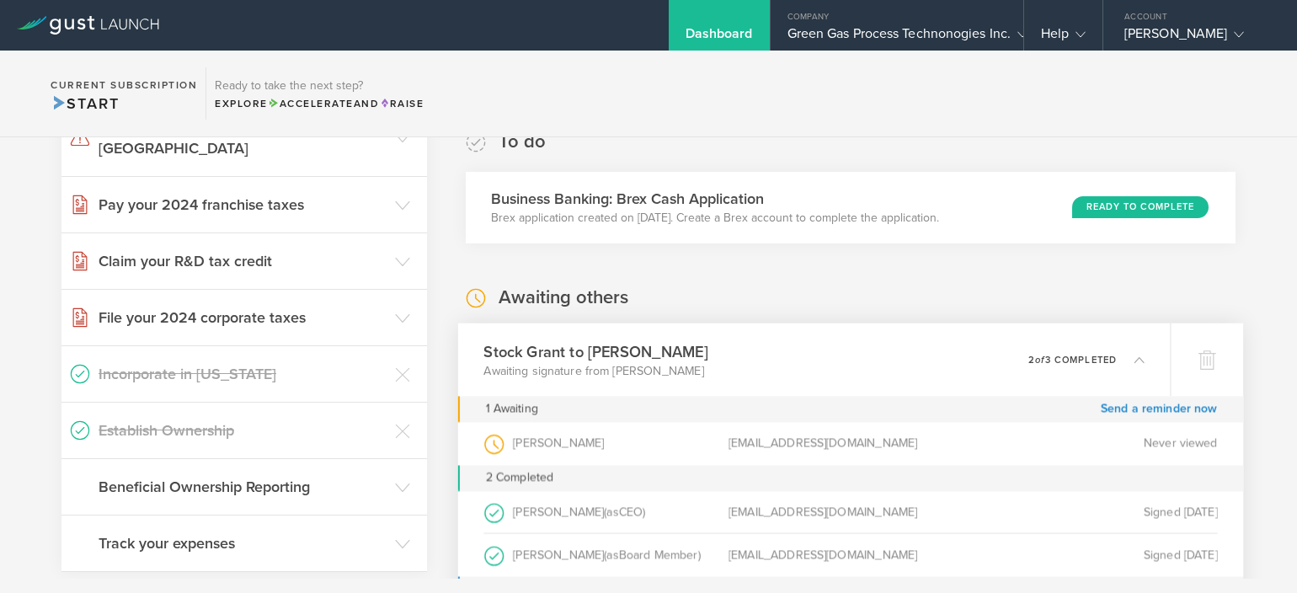
click at [864, 360] on div "Stock Grant to [PERSON_NAME] Awaiting signature from [PERSON_NAME] 0 undelivera…" at bounding box center [814, 359] width 713 height 73
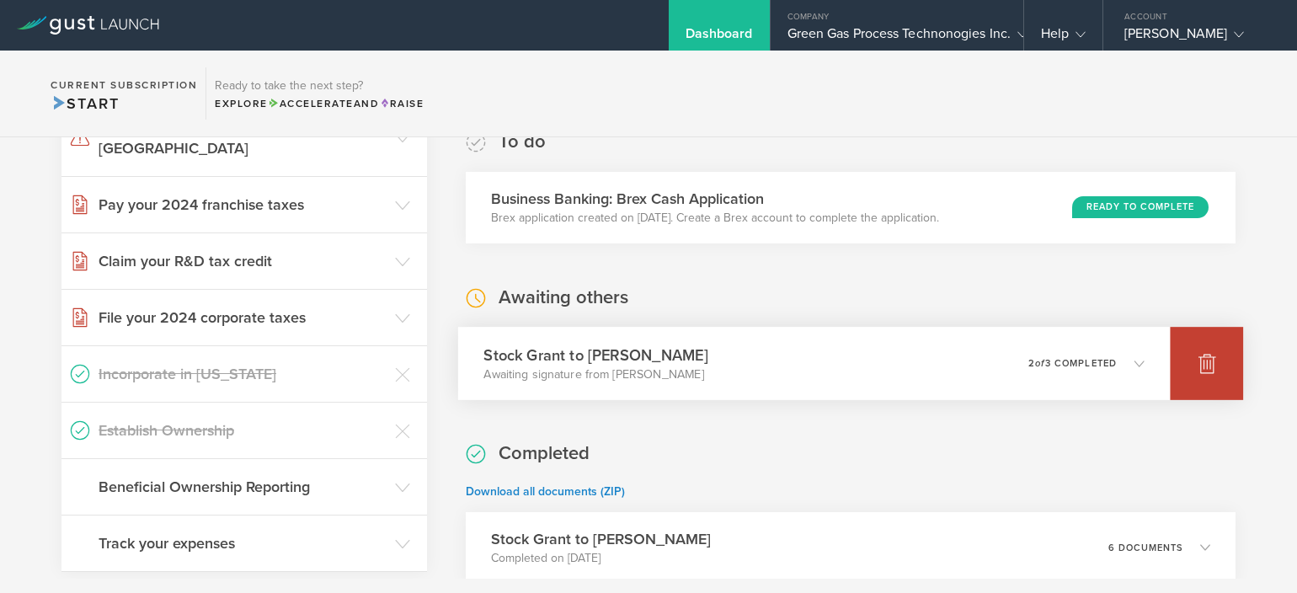
click at [1181, 382] on div at bounding box center [1206, 363] width 73 height 73
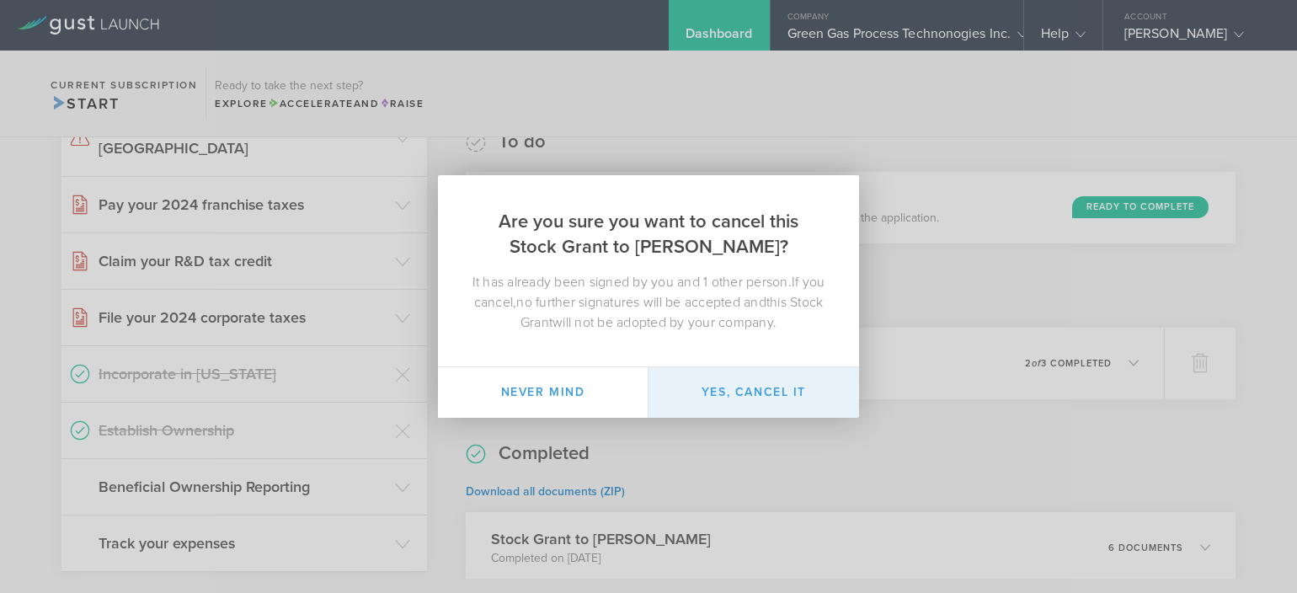
click at [778, 390] on button "Yes, cancel it" at bounding box center [754, 392] width 211 height 51
